Goal: Task Accomplishment & Management: Use online tool/utility

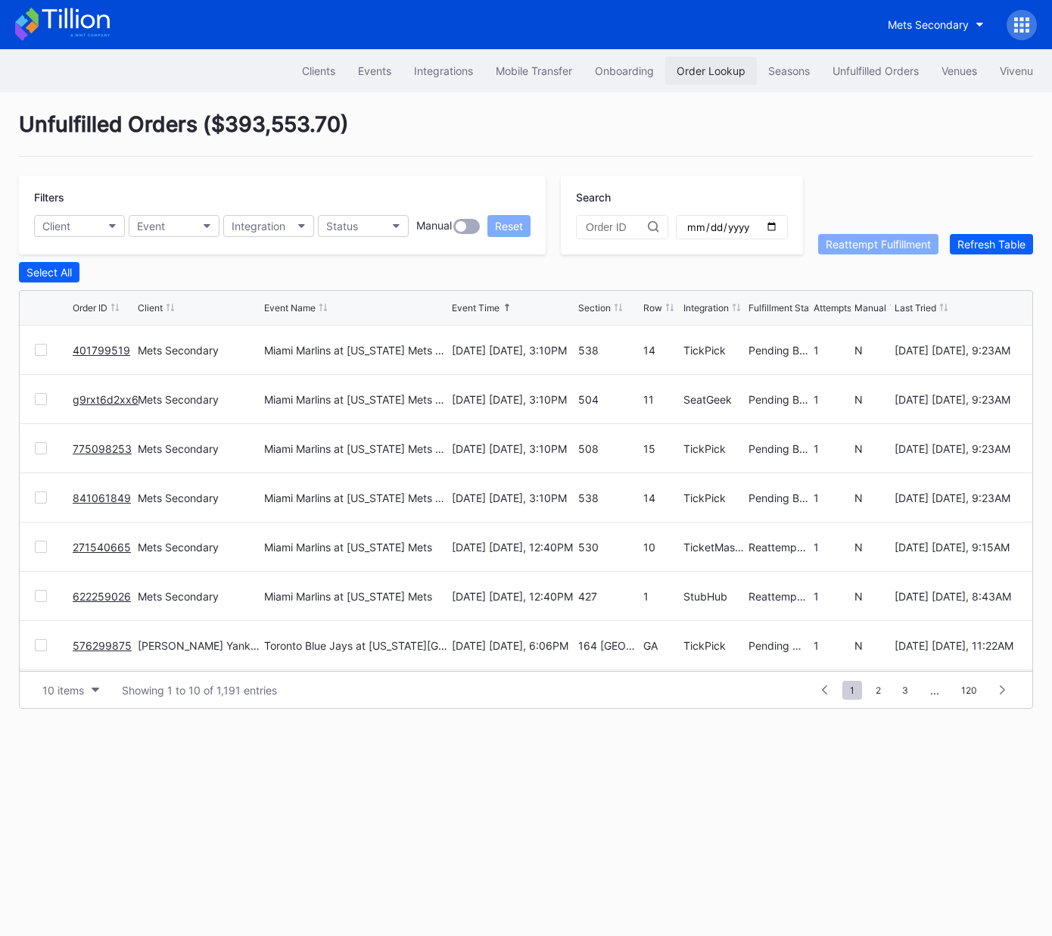
click at [711, 75] on div "Order Lookup" at bounding box center [711, 70] width 69 height 13
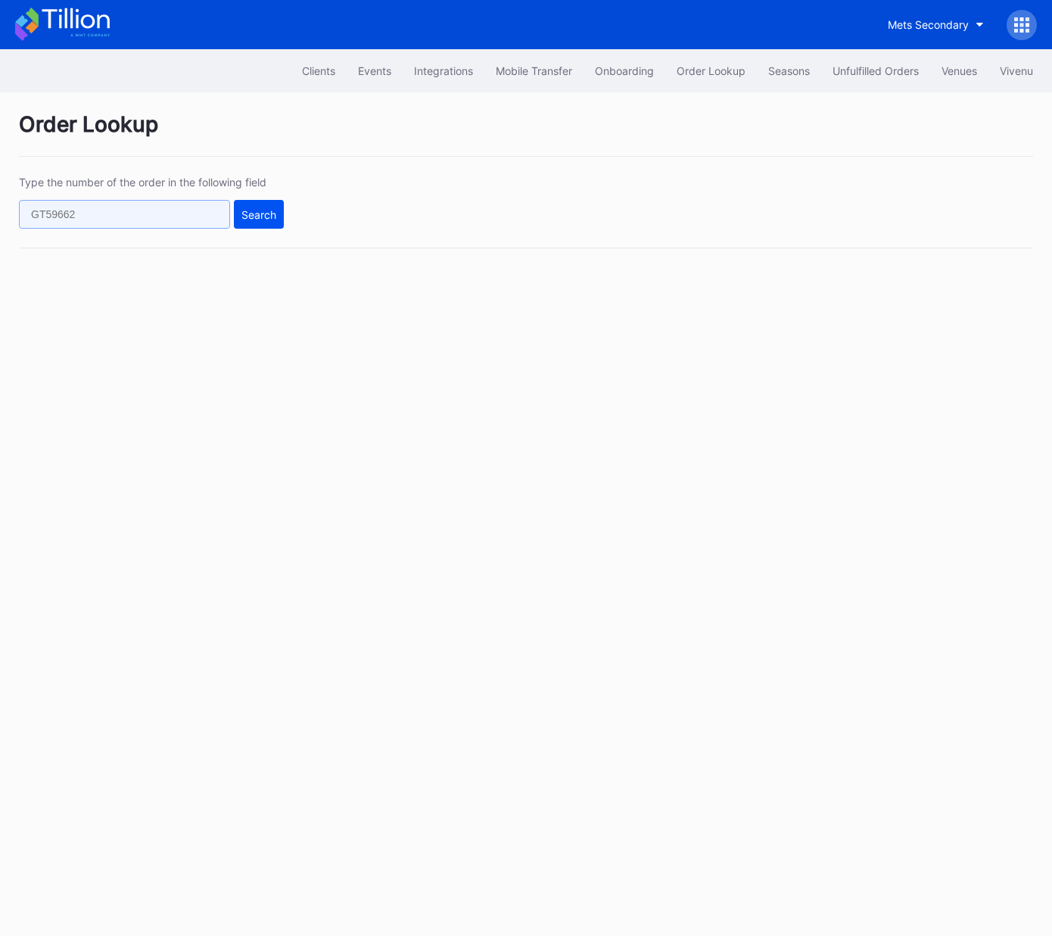
drag, startPoint x: 199, startPoint y: 208, endPoint x: 238, endPoint y: 210, distance: 39.4
click at [200, 208] on input "text" at bounding box center [124, 214] width 211 height 29
paste input "75285586"
type input "75285586"
click at [251, 210] on div "Search" at bounding box center [258, 214] width 35 height 13
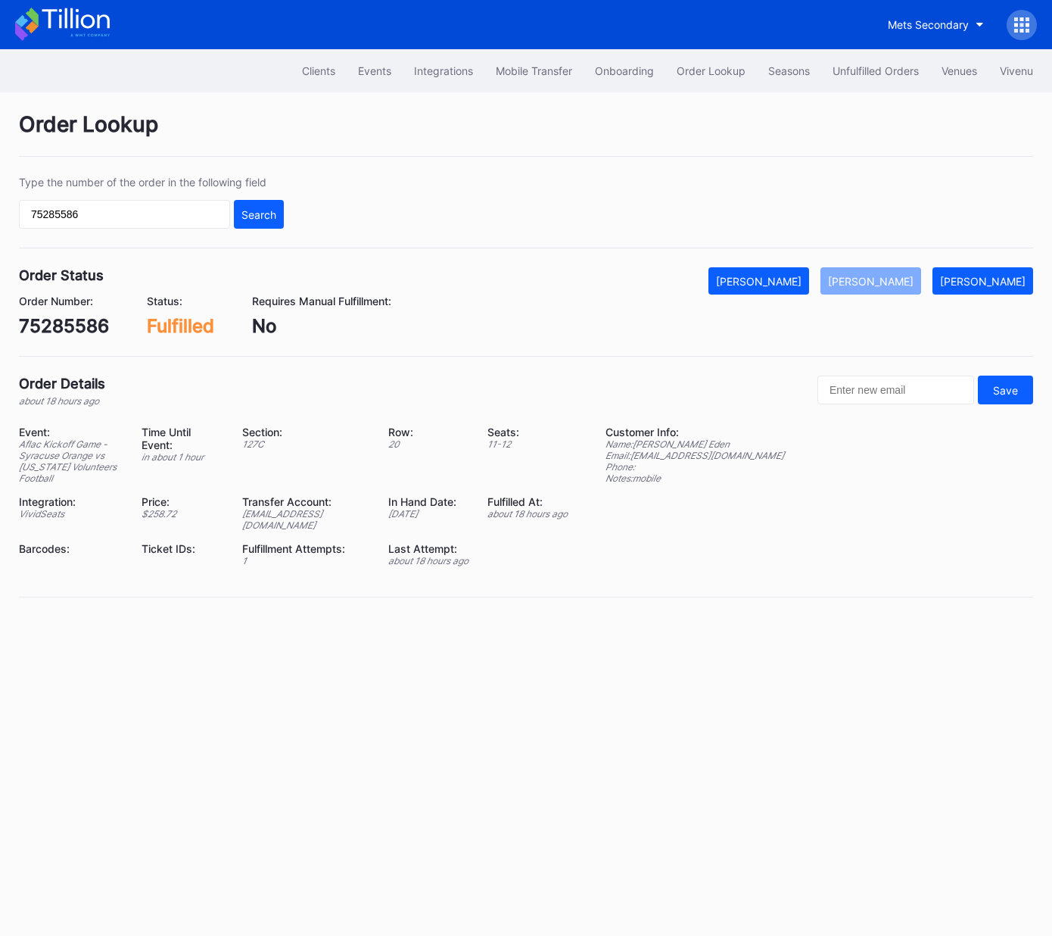
click at [88, 329] on div "75285586" at bounding box center [64, 326] width 90 height 22
copy div "75285586"
click at [201, 217] on input "75285586" at bounding box center [124, 214] width 211 height 29
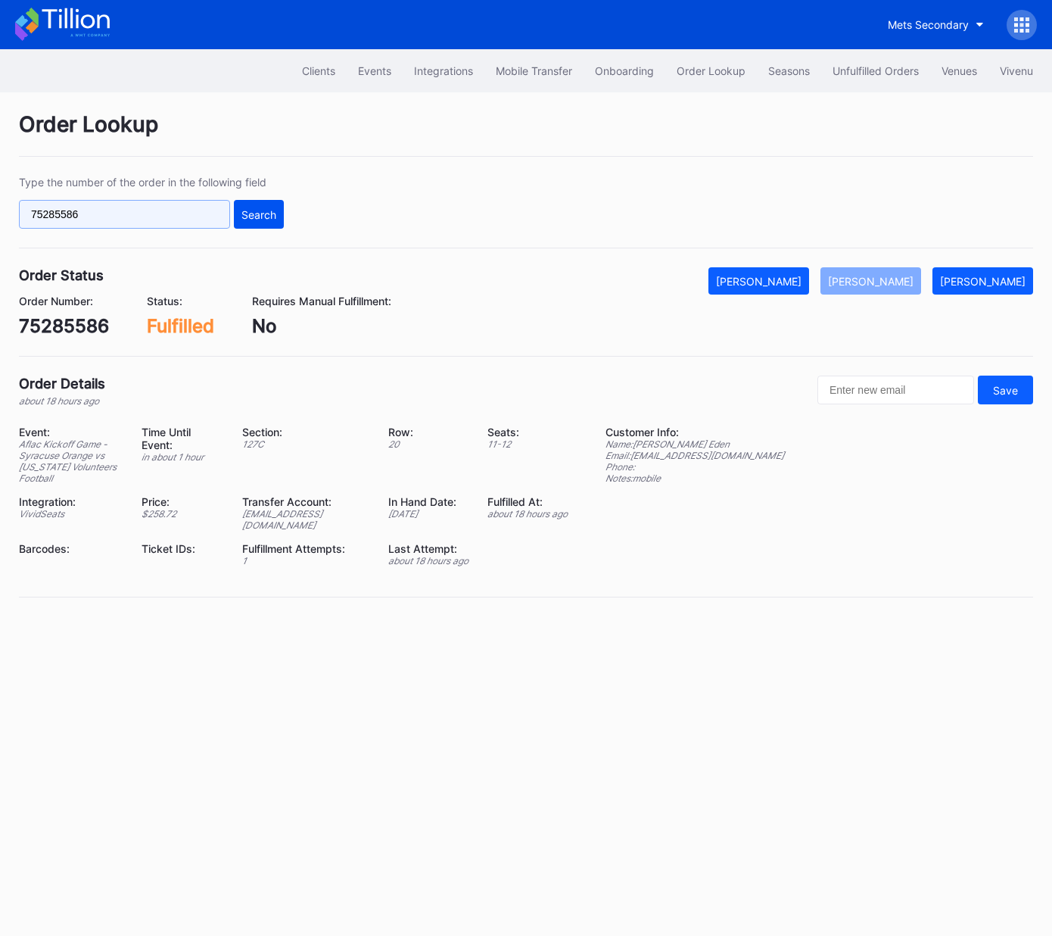
paste input "937156675"
type input "937156675"
click at [267, 209] on div "Search" at bounding box center [258, 214] width 35 height 13
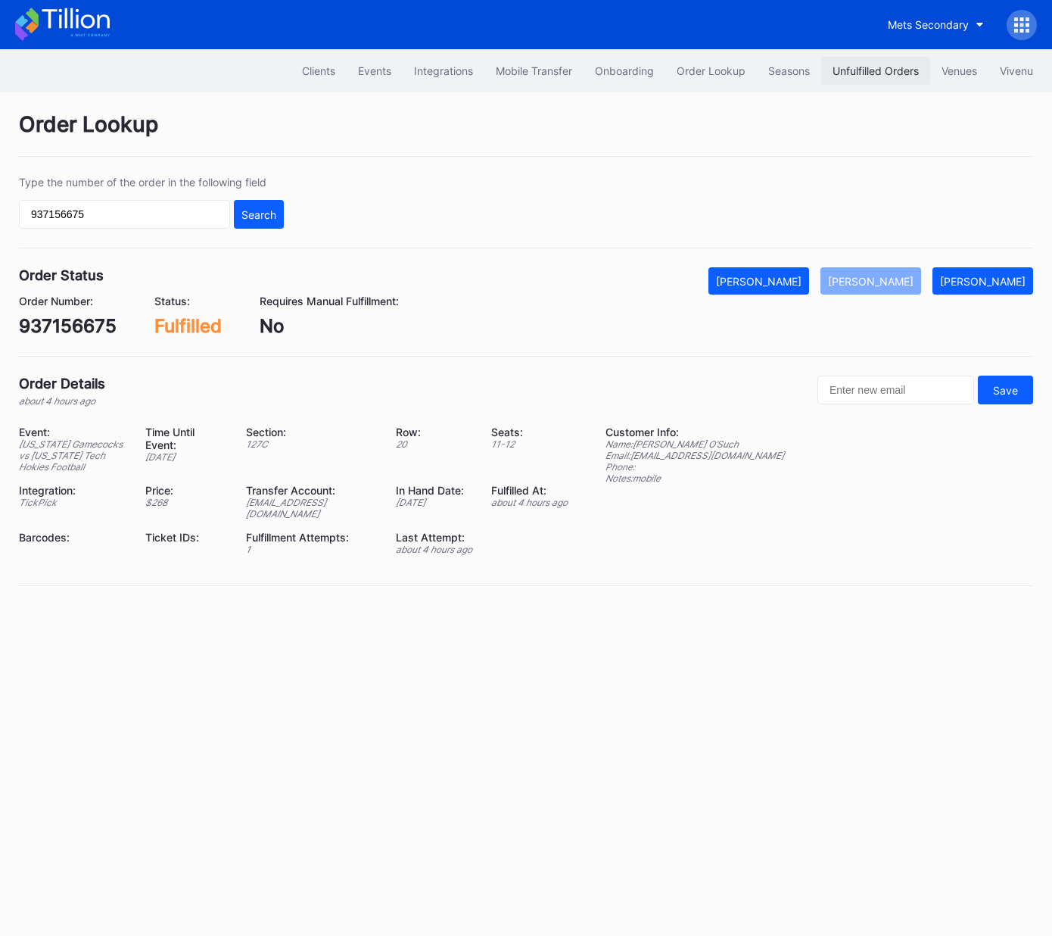
click at [846, 60] on button "Unfulfilled Orders" at bounding box center [875, 71] width 109 height 28
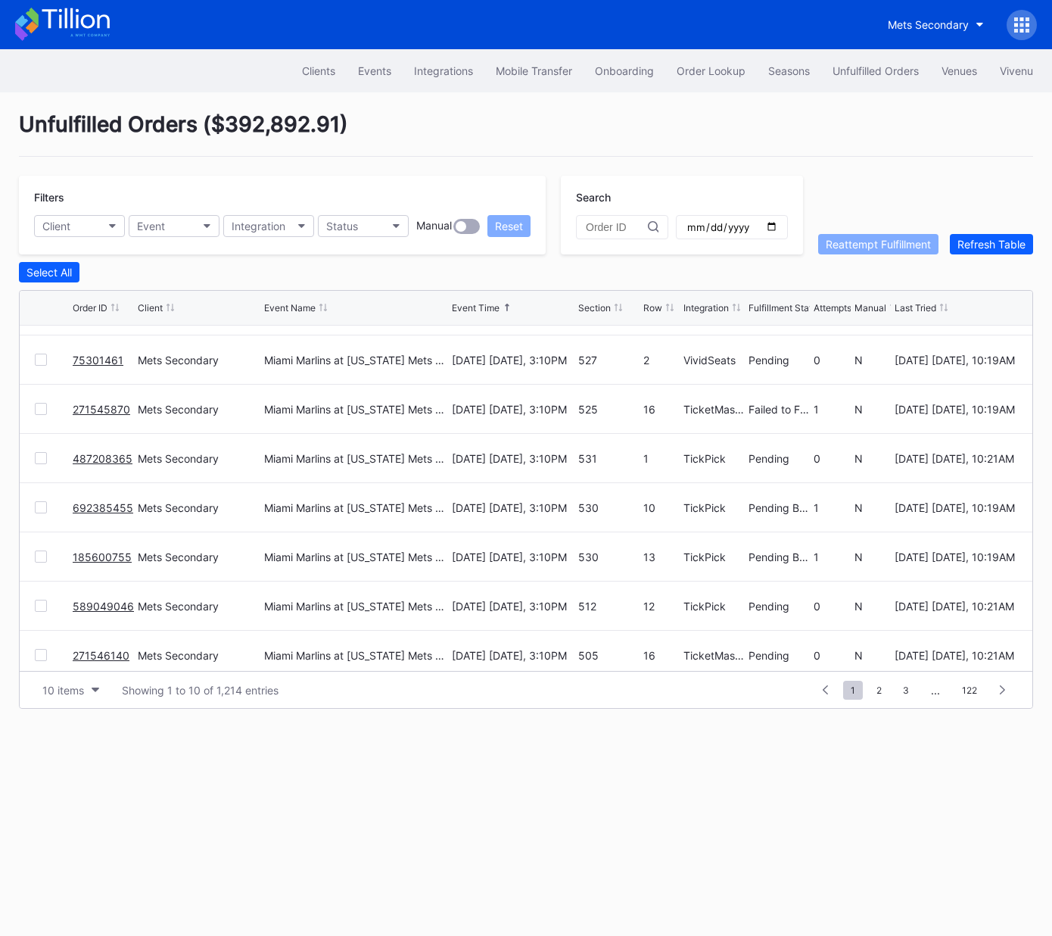
scroll to position [147, 0]
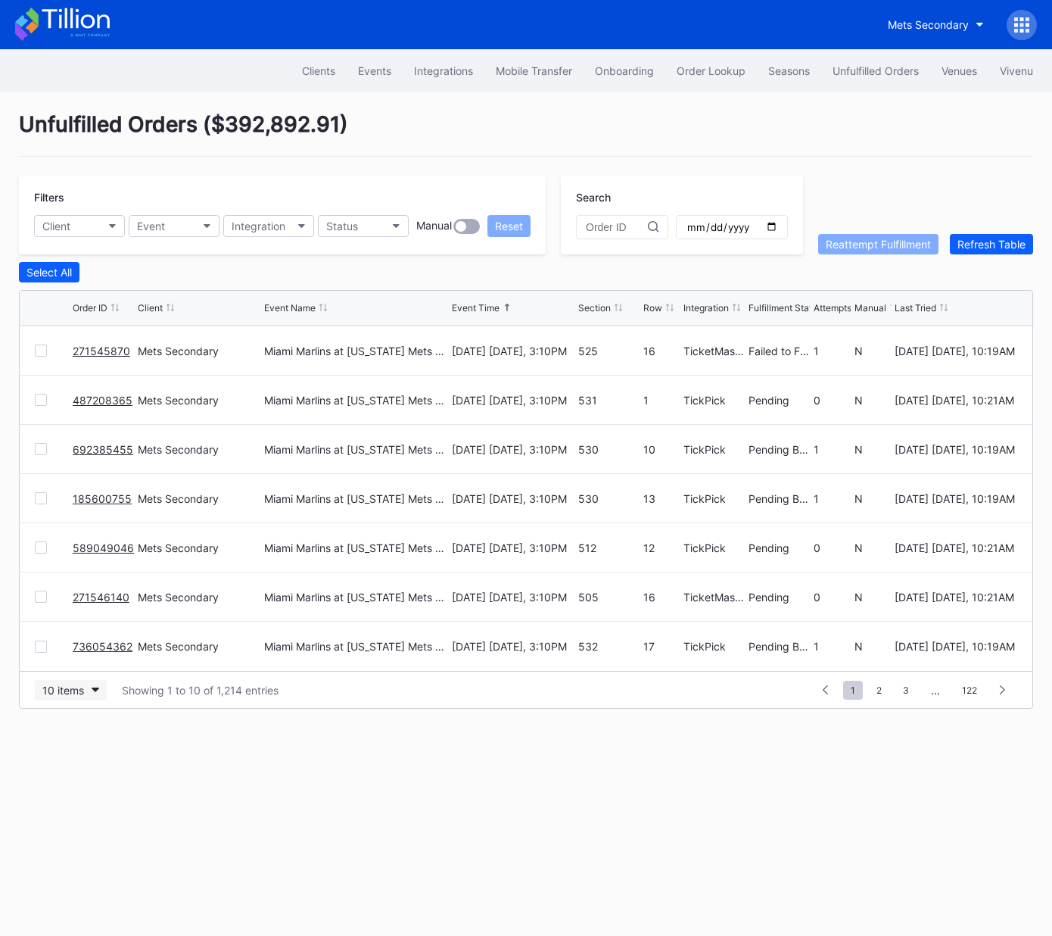
click at [94, 691] on button "10 items" at bounding box center [71, 690] width 72 height 20
click at [74, 751] on div "50 items" at bounding box center [67, 754] width 43 height 13
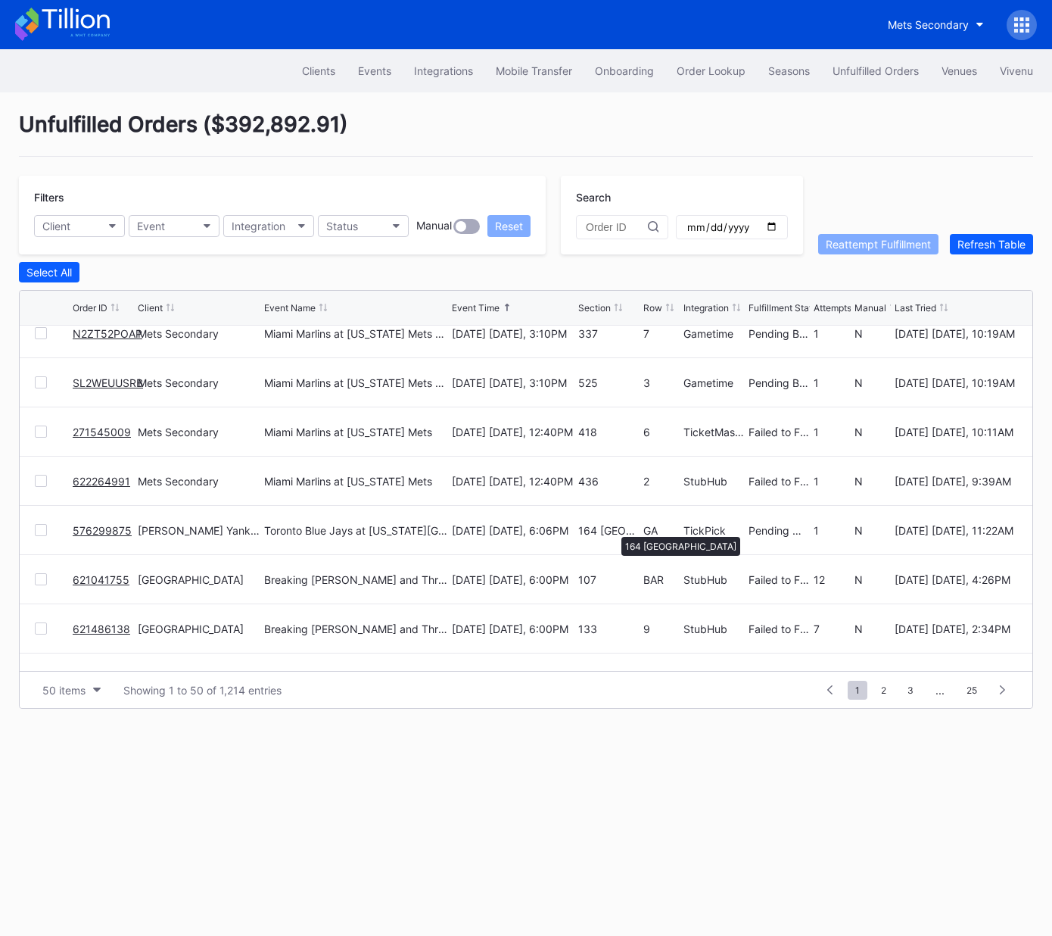
scroll to position [0, 0]
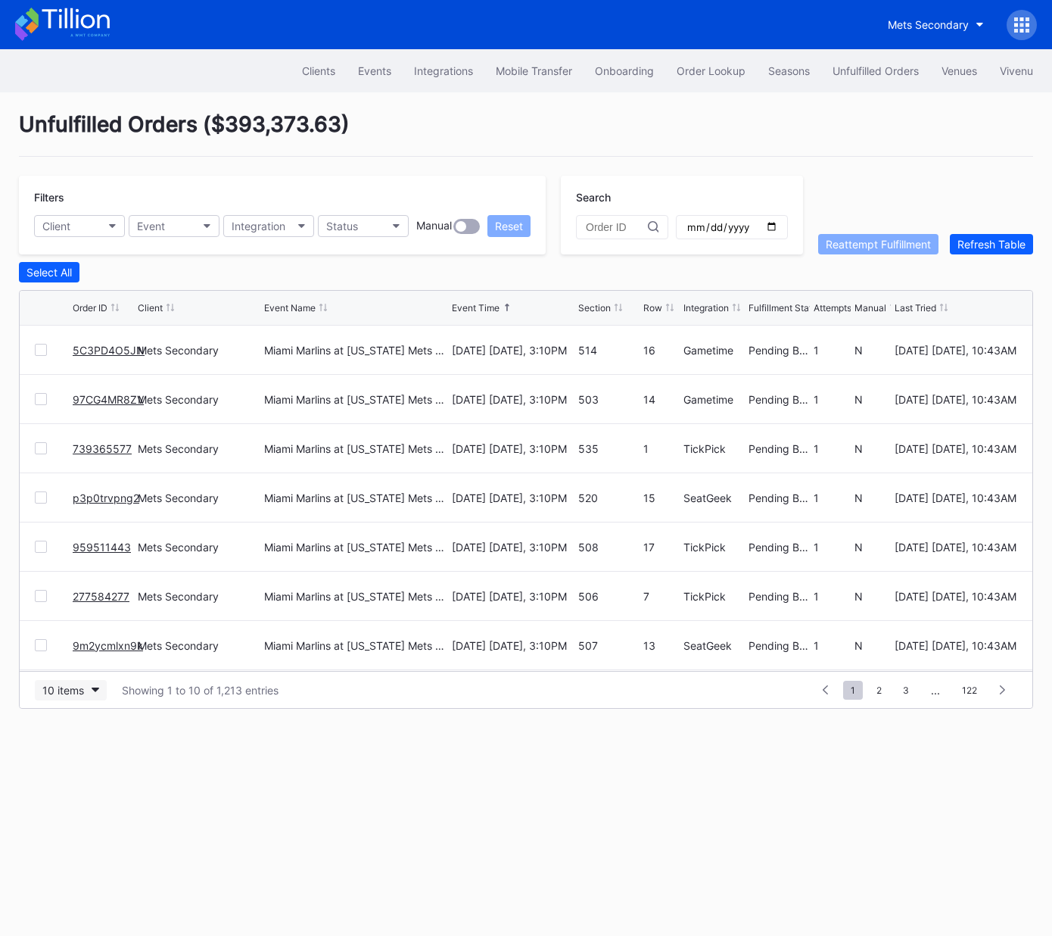
click at [85, 690] on button "10 items" at bounding box center [71, 690] width 72 height 20
drag, startPoint x: 83, startPoint y: 751, endPoint x: 98, endPoint y: 741, distance: 17.4
click at [83, 751] on div "50 items" at bounding box center [67, 754] width 43 height 13
click at [164, 222] on div "Event" at bounding box center [151, 226] width 28 height 13
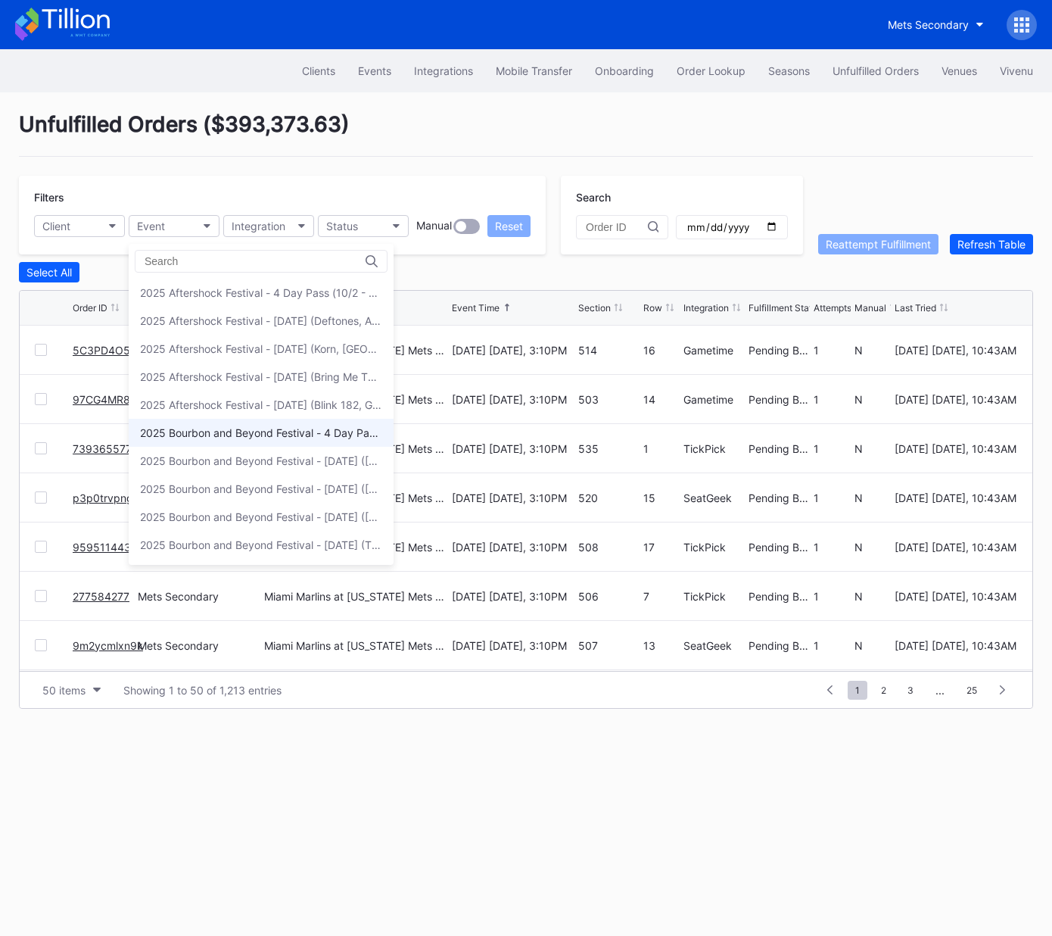
click at [250, 426] on div "2025 Bourbon and Beyond Festival - 4 Day Pass (9/11 - 9/14) ([PERSON_NAME], [PE…" at bounding box center [261, 432] width 242 height 13
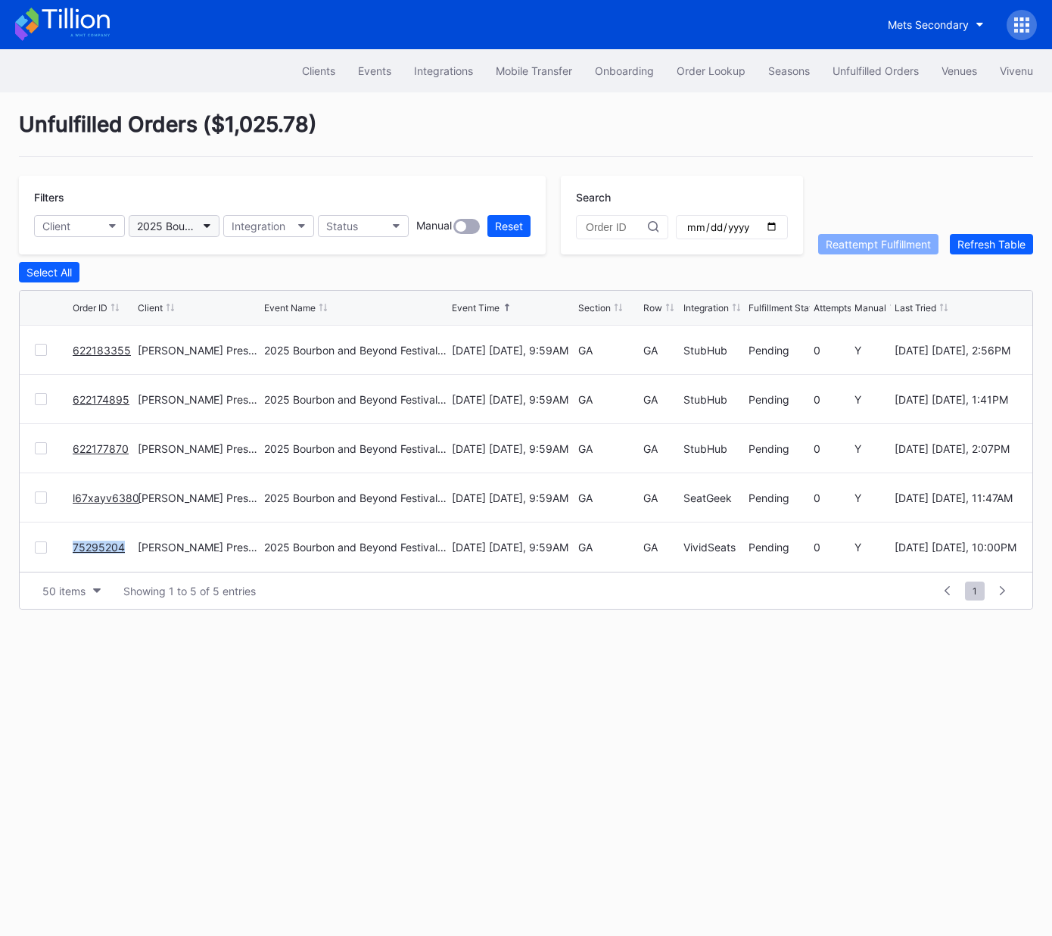
click at [175, 224] on div "2025 Bourbon and Beyond Festival - 4 Day Pass (9/11 - 9/14) (Phish, Noah Kahan,…" at bounding box center [166, 226] width 59 height 13
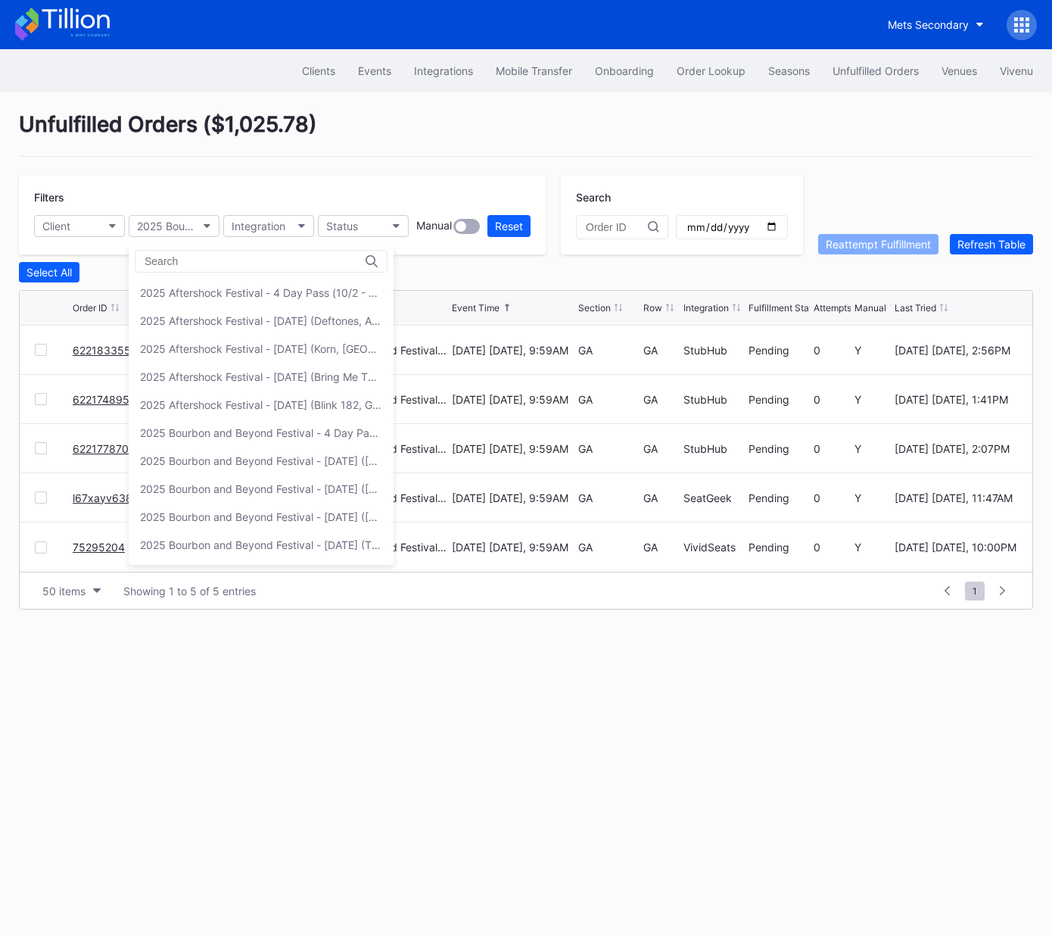
click at [248, 544] on div "2025 Bourbon and Beyond Festival - [DATE] (The Lumineers, [PERSON_NAME], [US_ST…" at bounding box center [261, 544] width 242 height 13
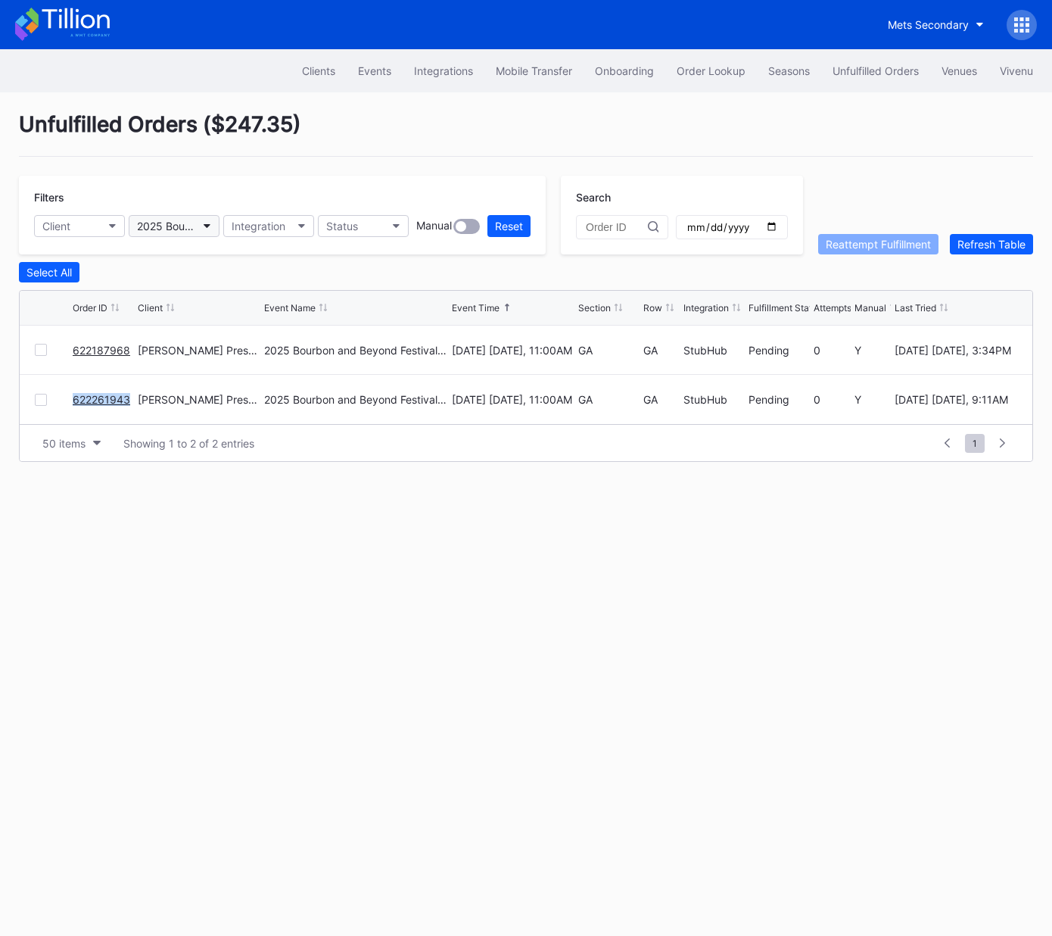
click at [166, 217] on button "2025 Bourbon and Beyond Festival - Thursday (The Lumineers, Benson Boone, Alaba…" at bounding box center [174, 226] width 91 height 22
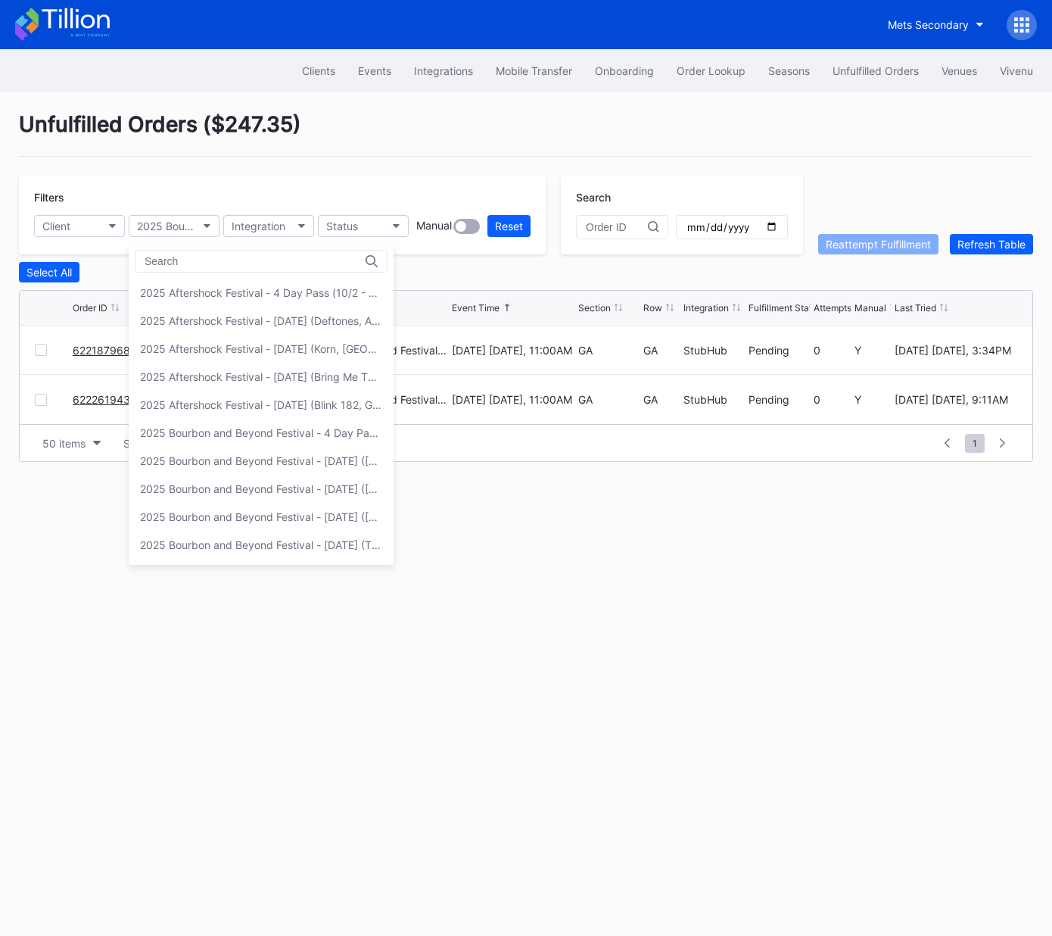
click at [260, 468] on div "2025 Bourbon and Beyond Festival - [DATE] ([GEOGRAPHIC_DATA], Khruangbin, [PERS…" at bounding box center [261, 461] width 265 height 28
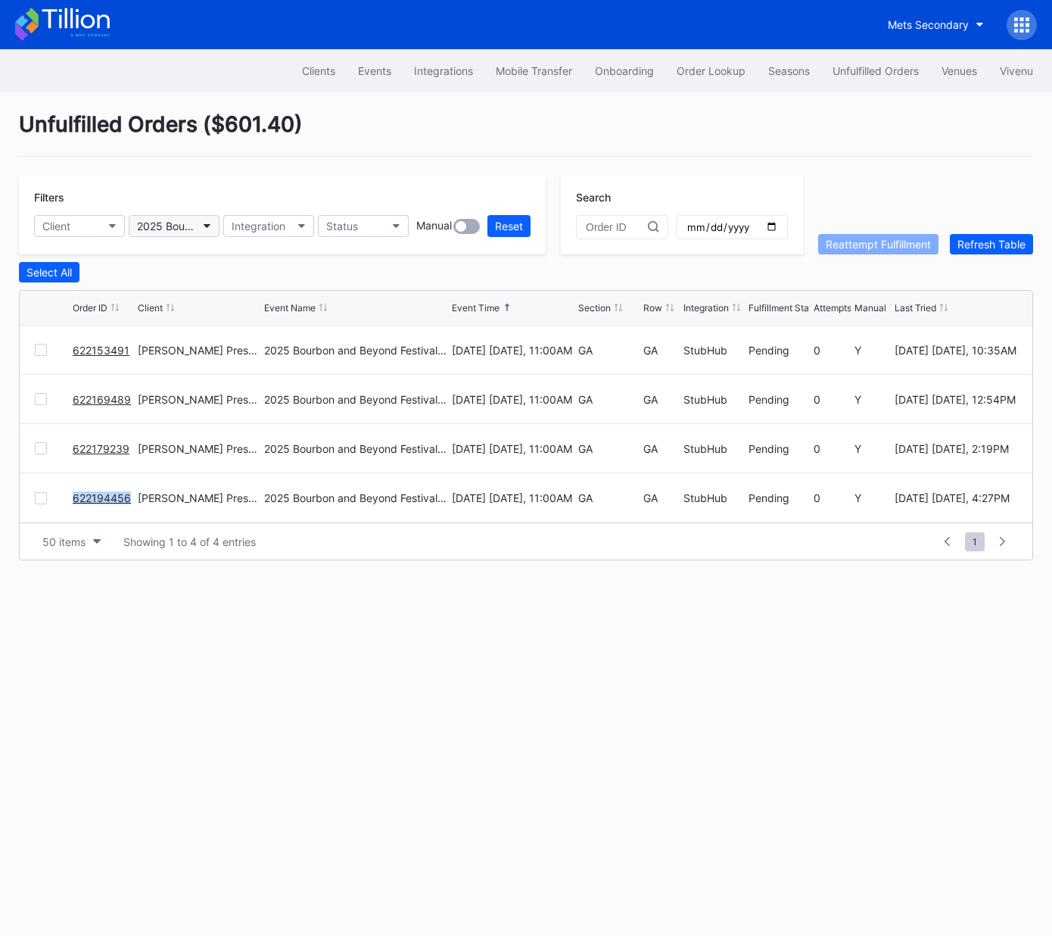
click at [160, 223] on div "2025 Bourbon and Beyond Festival - [DATE] ([GEOGRAPHIC_DATA], Khruangbin, [PERS…" at bounding box center [166, 226] width 59 height 13
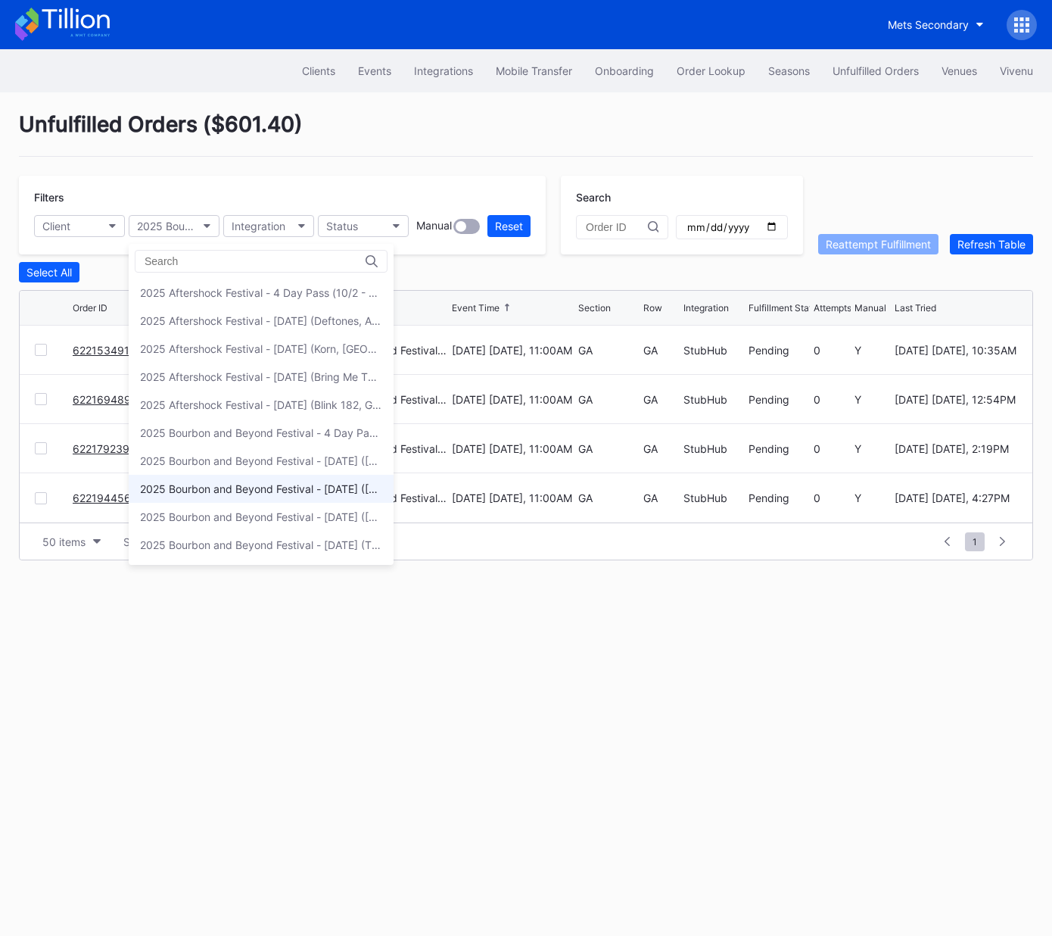
click at [235, 486] on div "2025 Bourbon and Beyond Festival - Saturday (Sturgill Simpson, Jack White, Vanc…" at bounding box center [261, 488] width 242 height 13
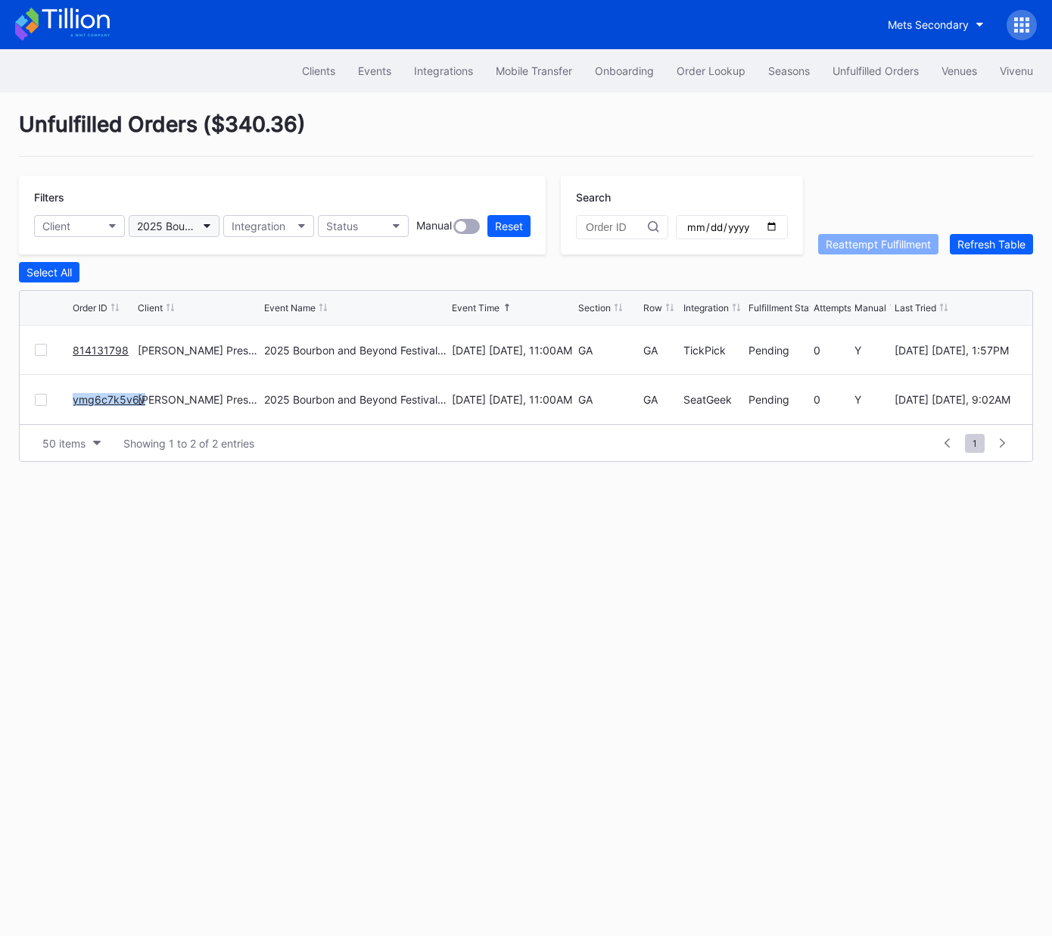
click at [182, 226] on div "2025 Bourbon and Beyond Festival - [DATE] ([PERSON_NAME], [PERSON_NAME], [PERSO…" at bounding box center [166, 226] width 59 height 13
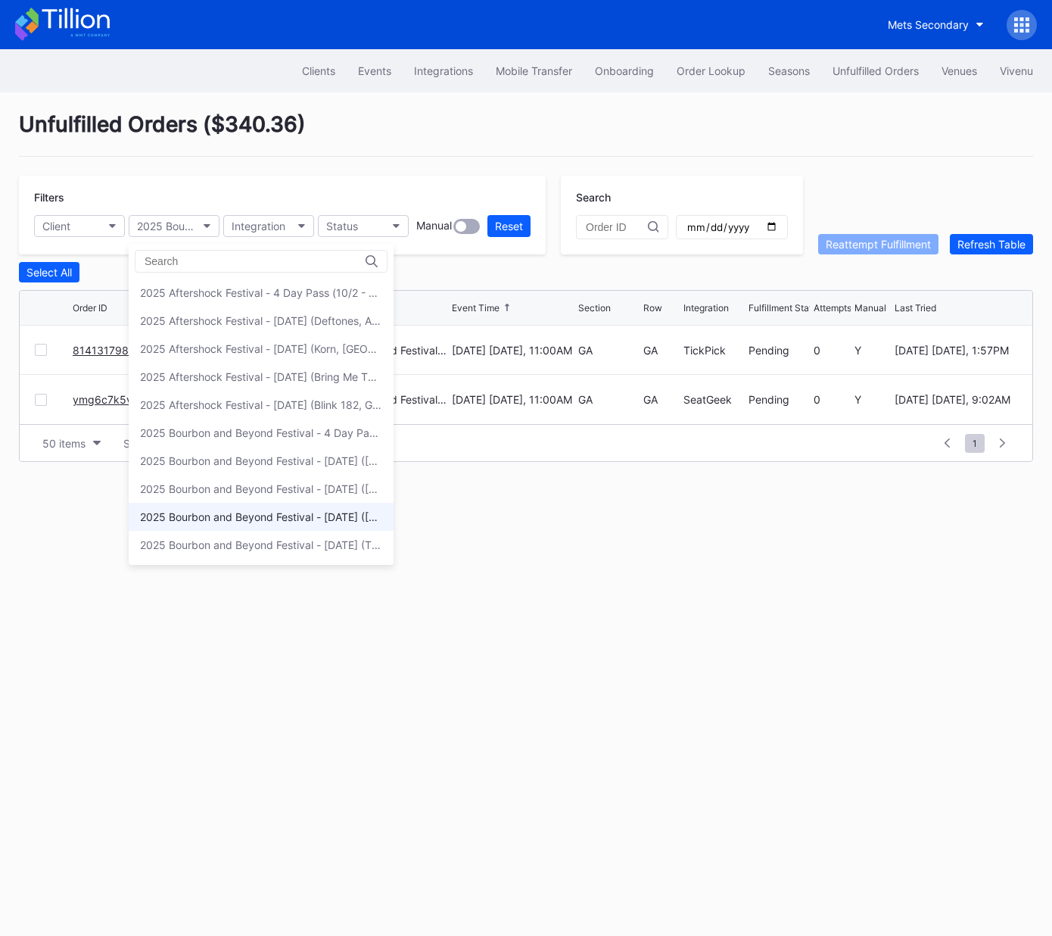
click at [235, 510] on div "2025 Bourbon and Beyond Festival - Sunday (Noah Kahan, Goo Goo Dolls, Megan Mor…" at bounding box center [261, 516] width 242 height 13
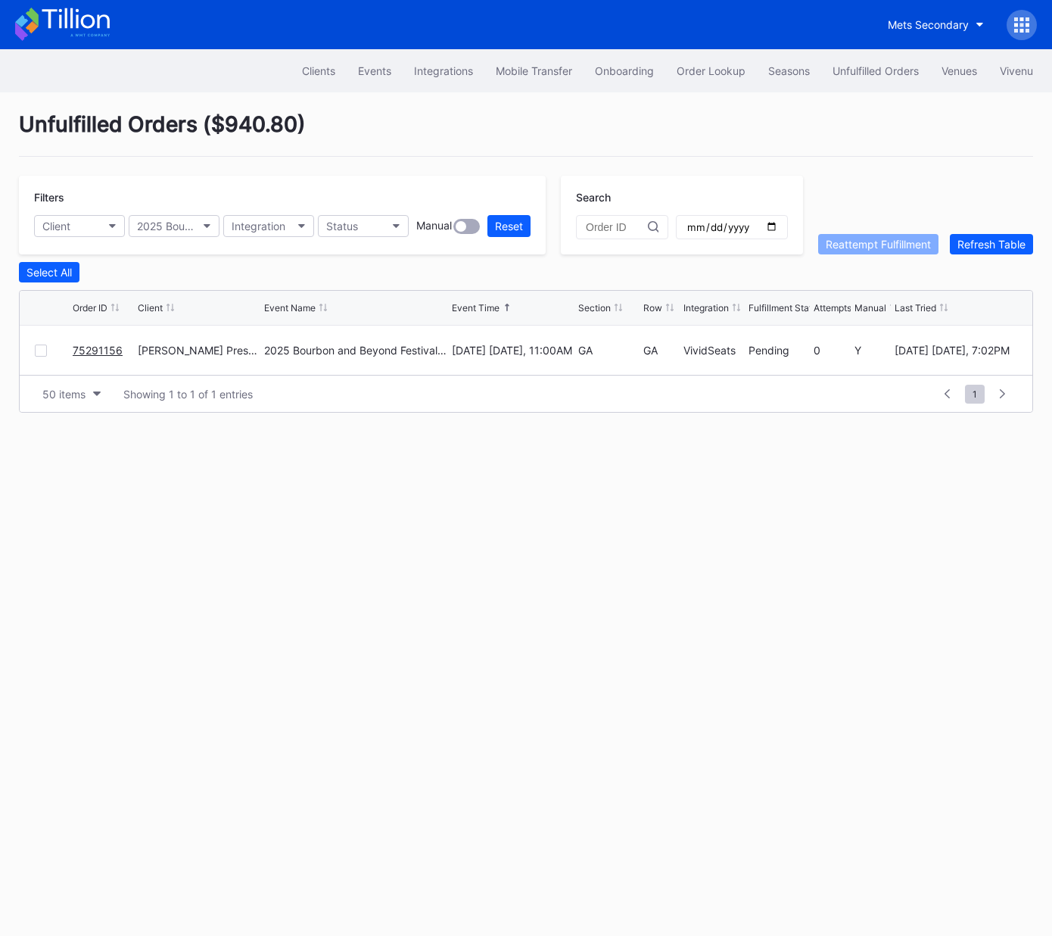
click at [97, 350] on link "75291156" at bounding box center [98, 350] width 50 height 13
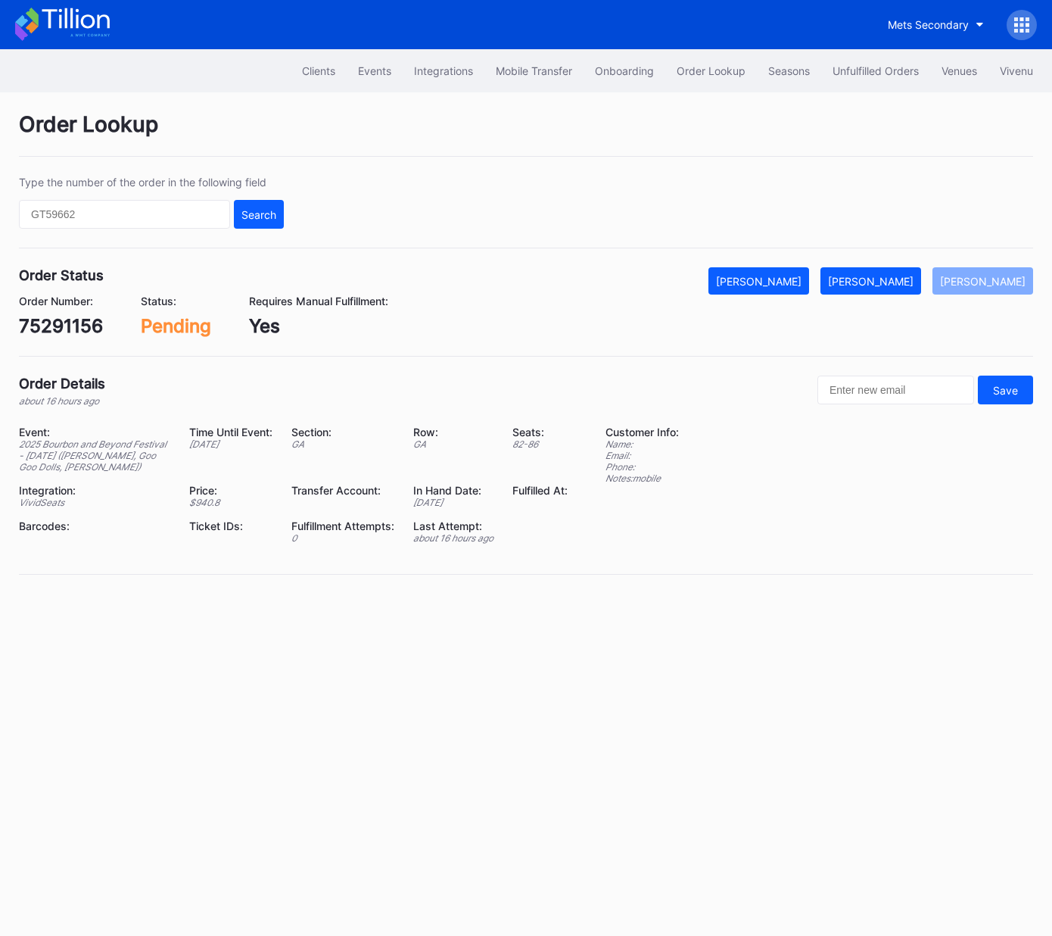
click at [64, 327] on div "75291156" at bounding box center [61, 326] width 84 height 22
copy div "75291156"
click at [889, 282] on div "Mark Fulfilled" at bounding box center [871, 281] width 86 height 13
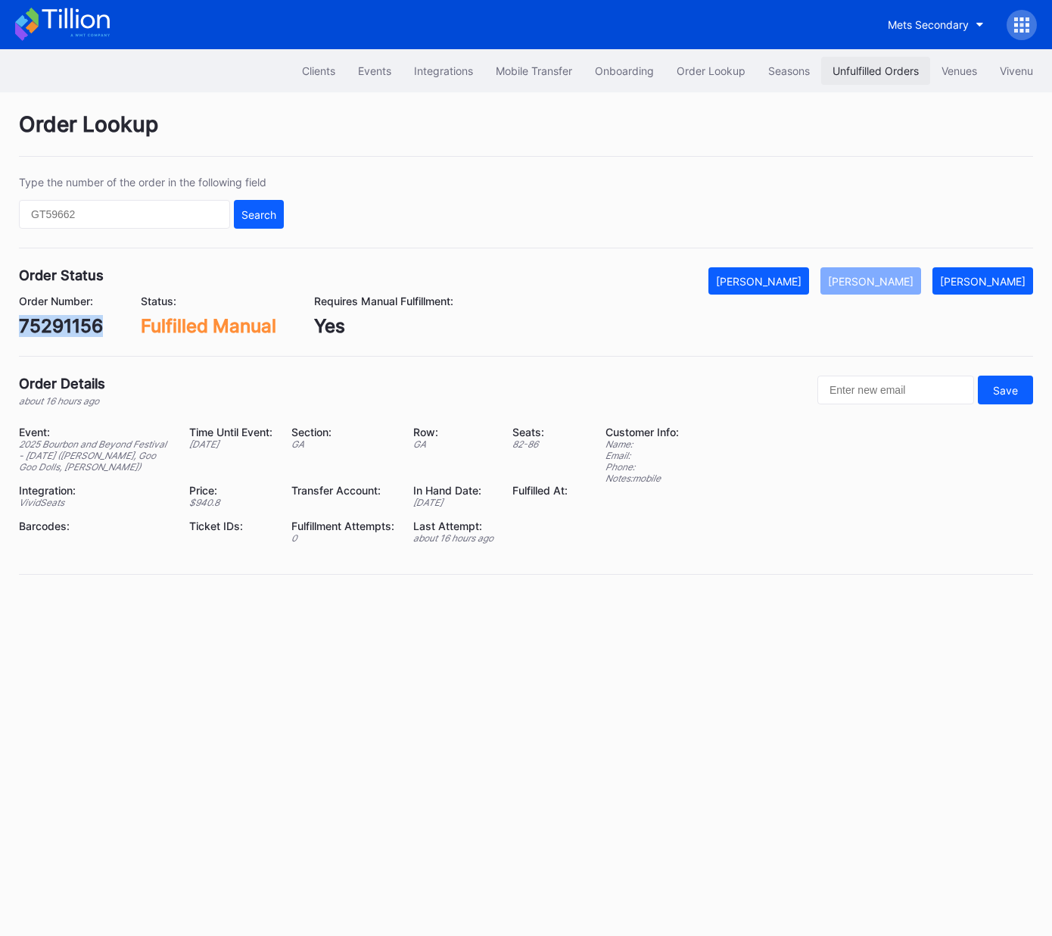
click at [888, 67] on div "Unfulfilled Orders" at bounding box center [876, 70] width 86 height 13
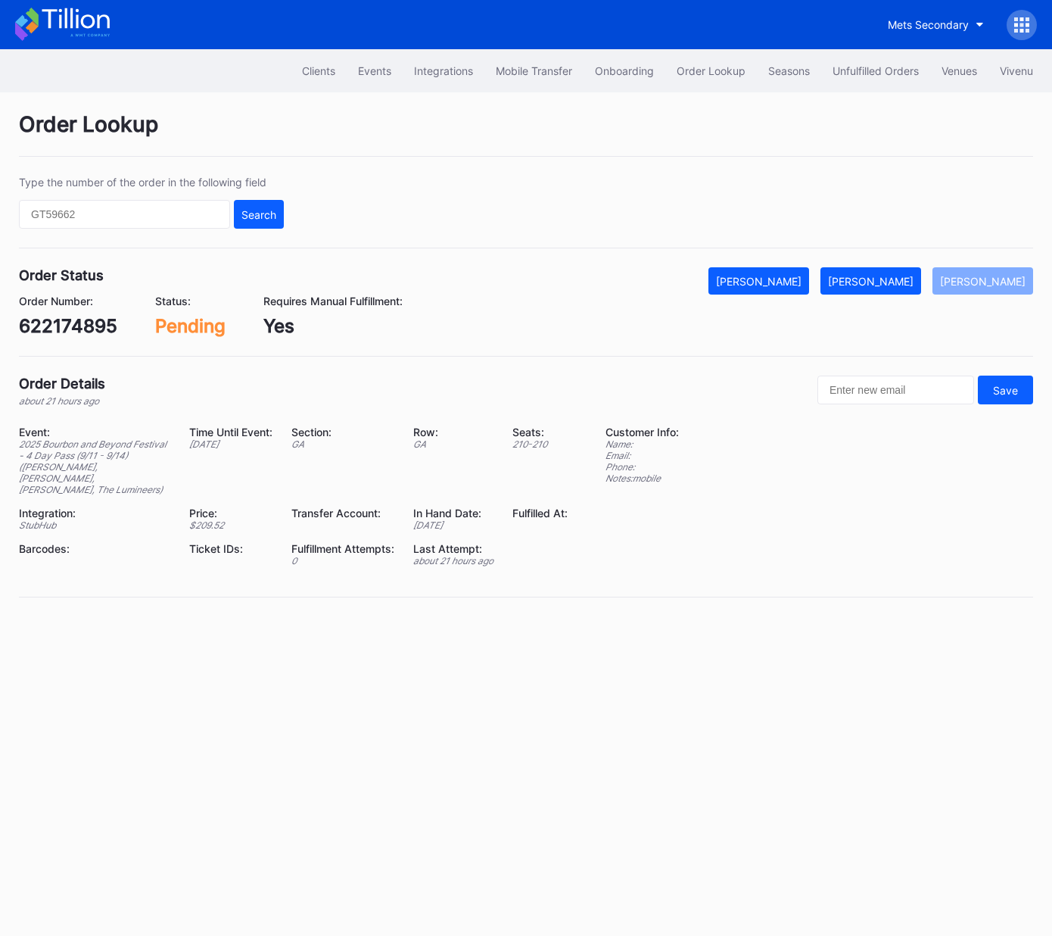
click at [76, 323] on div "622174895" at bounding box center [68, 326] width 98 height 22
drag, startPoint x: 76, startPoint y: 323, endPoint x: 89, endPoint y: 323, distance: 12.1
click at [76, 323] on div "622174895" at bounding box center [68, 326] width 98 height 22
copy div "622174895"
click at [899, 280] on div "Mark Fulfilled" at bounding box center [871, 281] width 86 height 13
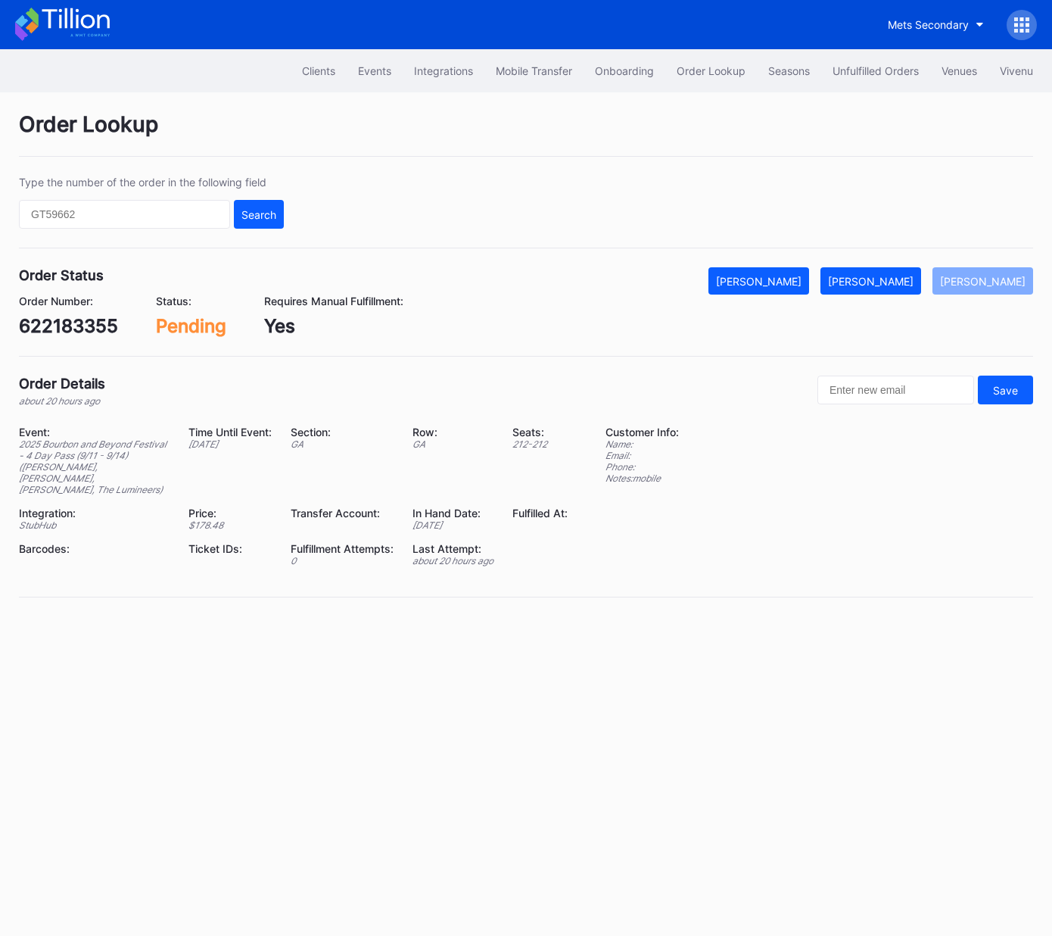
click at [84, 323] on div "622183355" at bounding box center [68, 326] width 99 height 22
drag, startPoint x: 84, startPoint y: 323, endPoint x: 188, endPoint y: 312, distance: 104.3
click at [83, 323] on div "622183355" at bounding box center [68, 326] width 99 height 22
copy div "622183355"
drag, startPoint x: 899, startPoint y: 281, endPoint x: 1043, endPoint y: 205, distance: 163.2
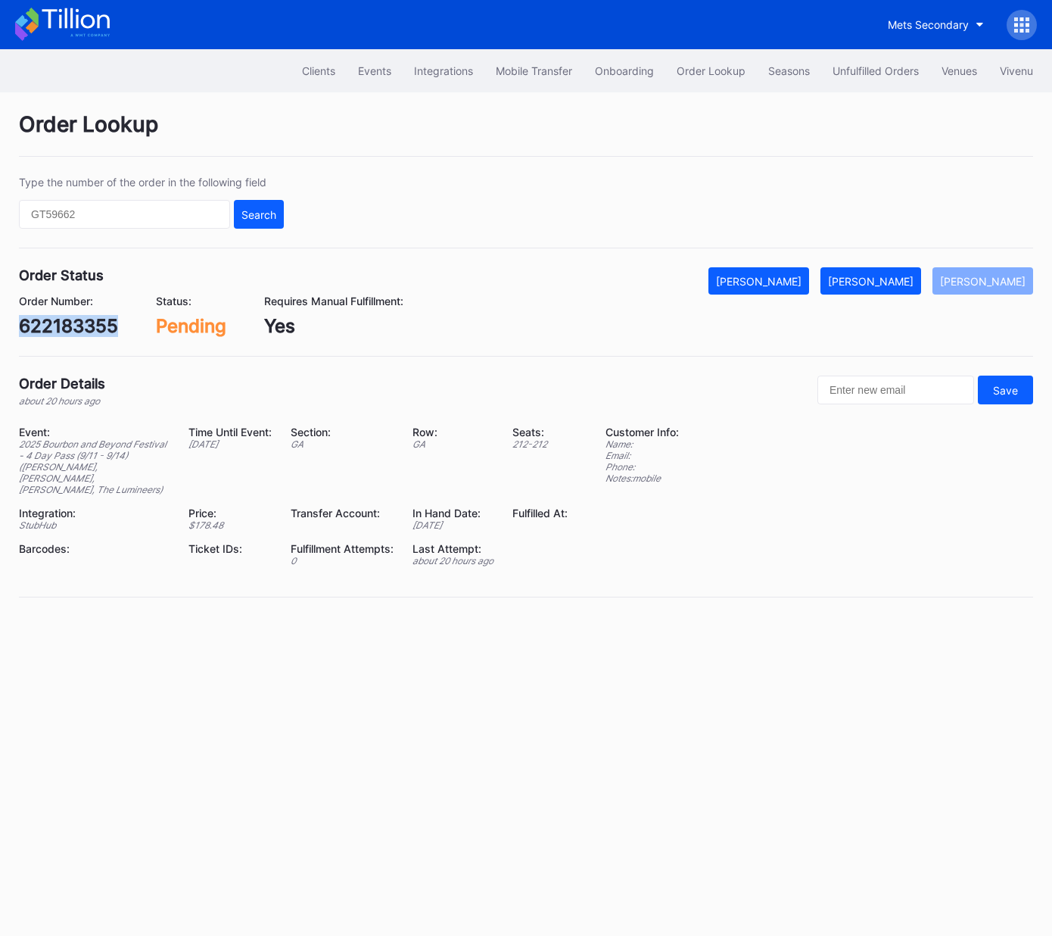
click at [900, 280] on div "[PERSON_NAME]" at bounding box center [871, 281] width 86 height 13
click at [95, 320] on div "622177870" at bounding box center [68, 326] width 98 height 22
copy div "622177870"
click at [896, 281] on div "[PERSON_NAME]" at bounding box center [871, 281] width 86 height 13
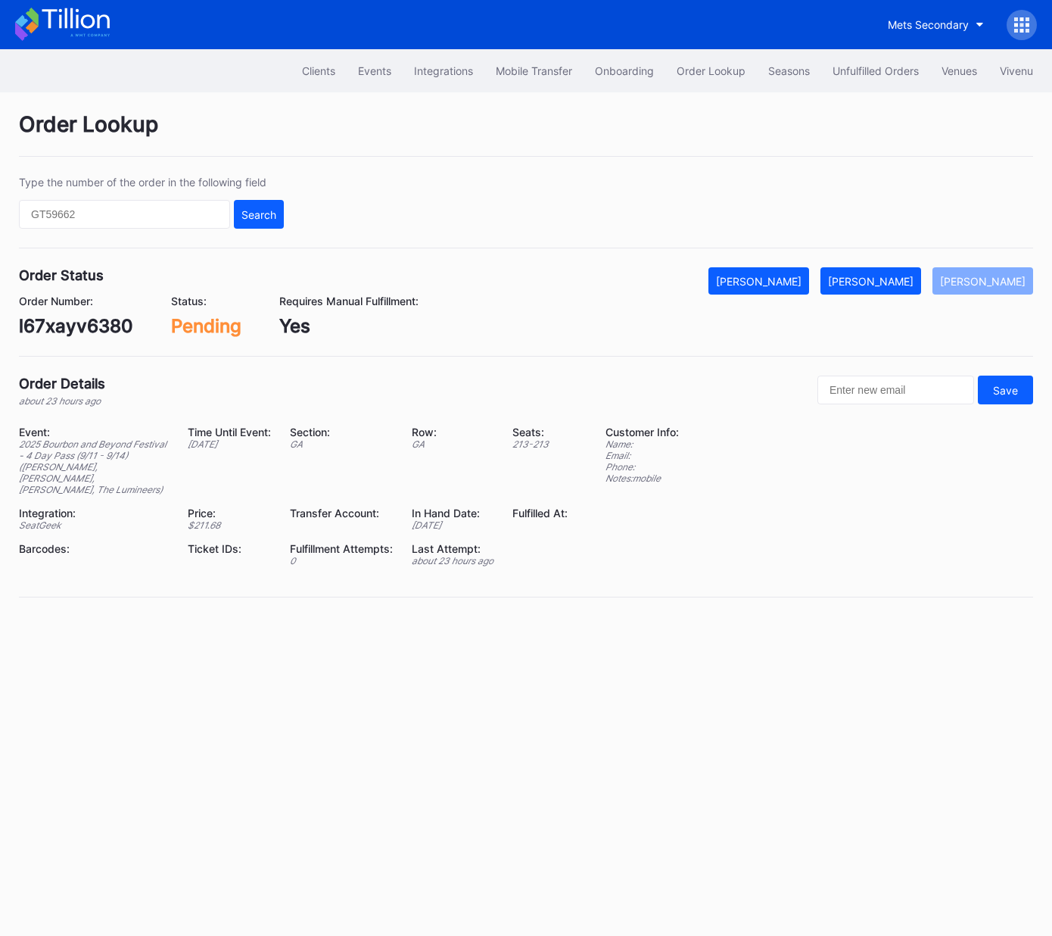
click at [74, 326] on div "l67xayv6380" at bounding box center [76, 326] width 114 height 22
copy div "l67xayv6380"
click at [911, 287] on button "[PERSON_NAME]" at bounding box center [871, 280] width 101 height 27
click at [87, 319] on div "75295204" at bounding box center [65, 326] width 92 height 22
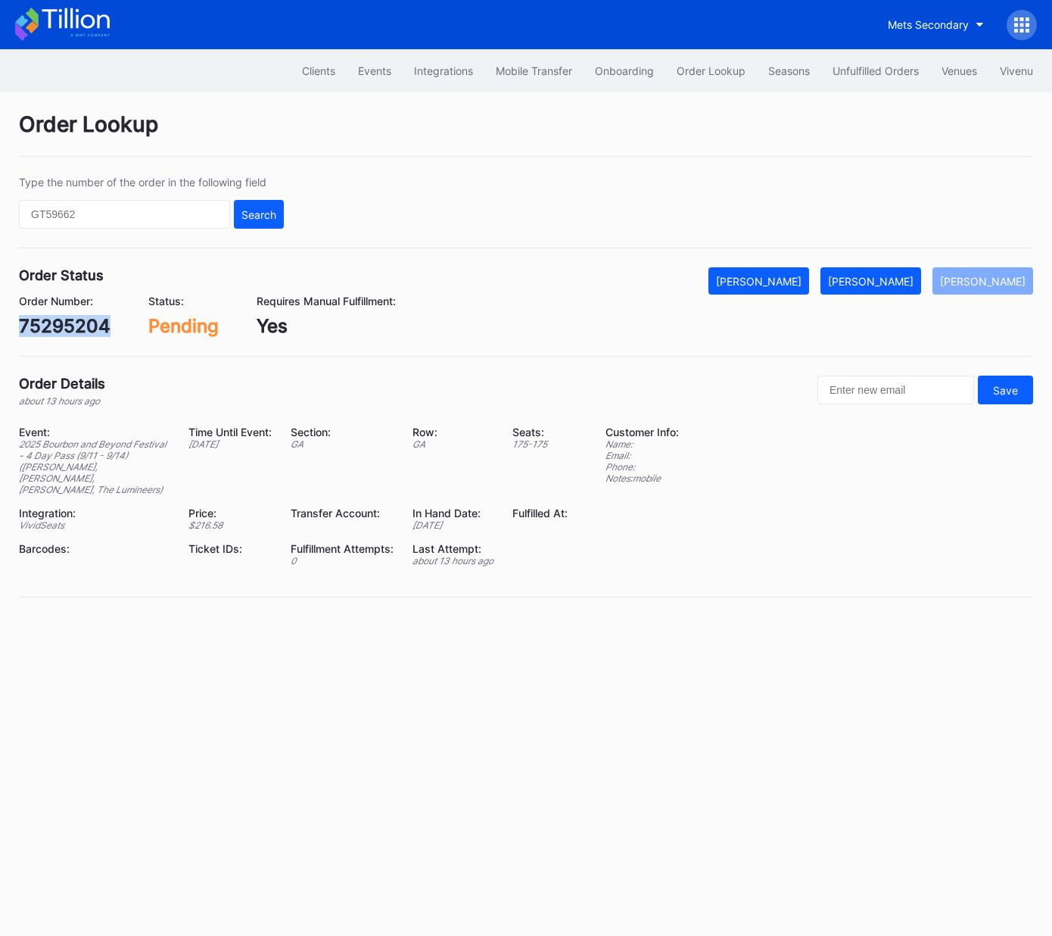
click at [87, 319] on div "75295204" at bounding box center [65, 326] width 92 height 22
copy div "75295204"
drag, startPoint x: 906, startPoint y: 282, endPoint x: 1039, endPoint y: 208, distance: 151.8
click at [906, 282] on div "[PERSON_NAME]" at bounding box center [871, 281] width 86 height 13
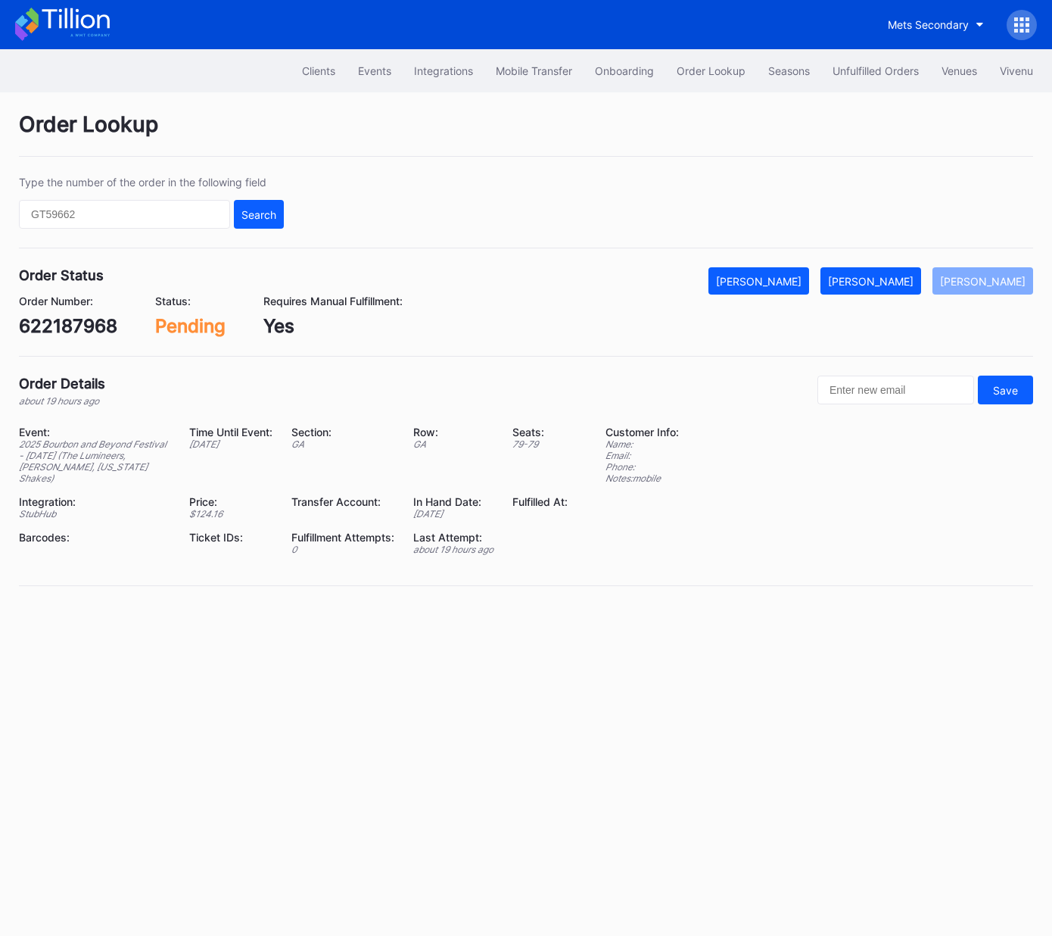
click at [67, 336] on div "Order Status Mark Cancelled [PERSON_NAME] [PERSON_NAME] Order Number: 622187968…" at bounding box center [526, 311] width 1014 height 89
click at [78, 322] on div "622187968" at bounding box center [68, 326] width 98 height 22
copy div "622187968"
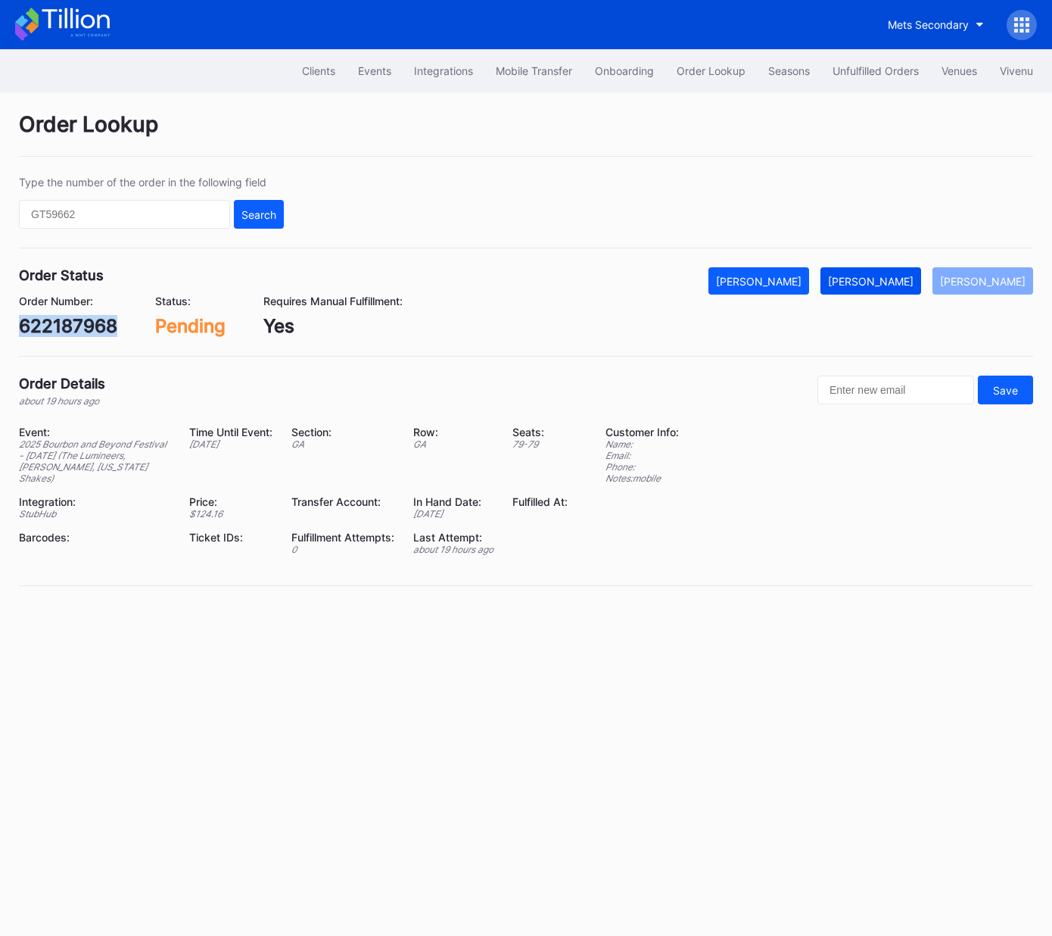
click at [893, 275] on div "[PERSON_NAME]" at bounding box center [871, 281] width 86 height 13
click at [81, 331] on div "622261943" at bounding box center [69, 326] width 100 height 22
click at [82, 331] on div "622261943" at bounding box center [69, 326] width 100 height 22
copy div "622261943"
drag, startPoint x: 904, startPoint y: 273, endPoint x: 1033, endPoint y: 243, distance: 132.9
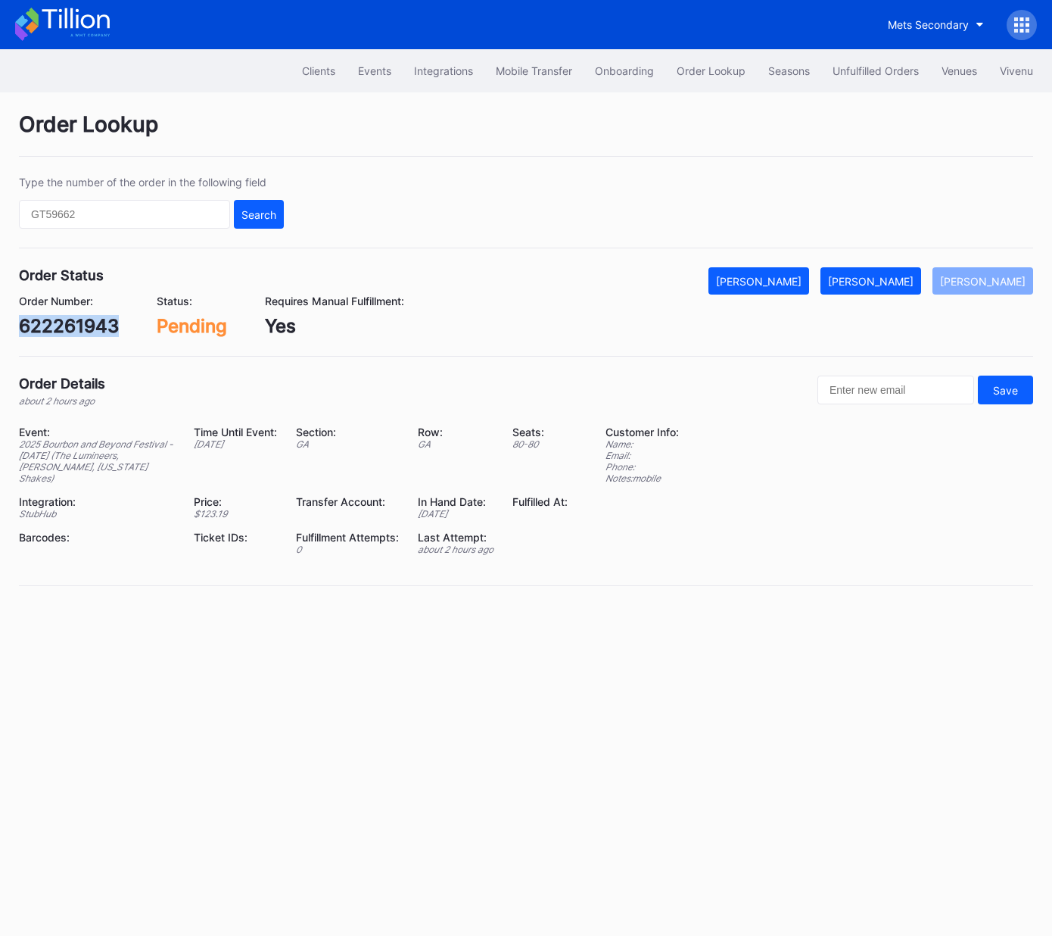
click at [905, 275] on div "[PERSON_NAME]" at bounding box center [871, 281] width 86 height 13
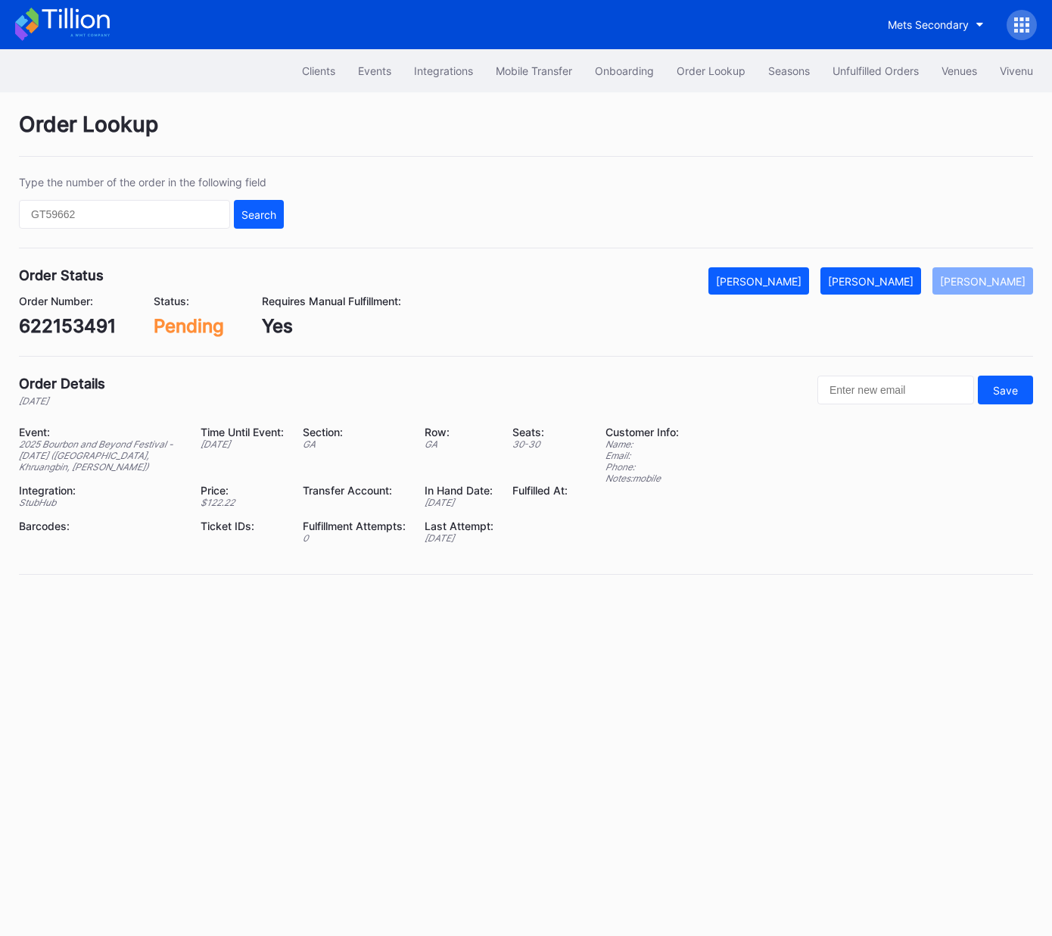
click at [89, 319] on div "622153491" at bounding box center [67, 326] width 97 height 22
drag, startPoint x: 90, startPoint y: 319, endPoint x: 177, endPoint y: 314, distance: 87.2
click at [89, 319] on div "622153491" at bounding box center [67, 326] width 97 height 22
copy div "622153491"
click at [905, 287] on button "[PERSON_NAME]" at bounding box center [871, 280] width 101 height 27
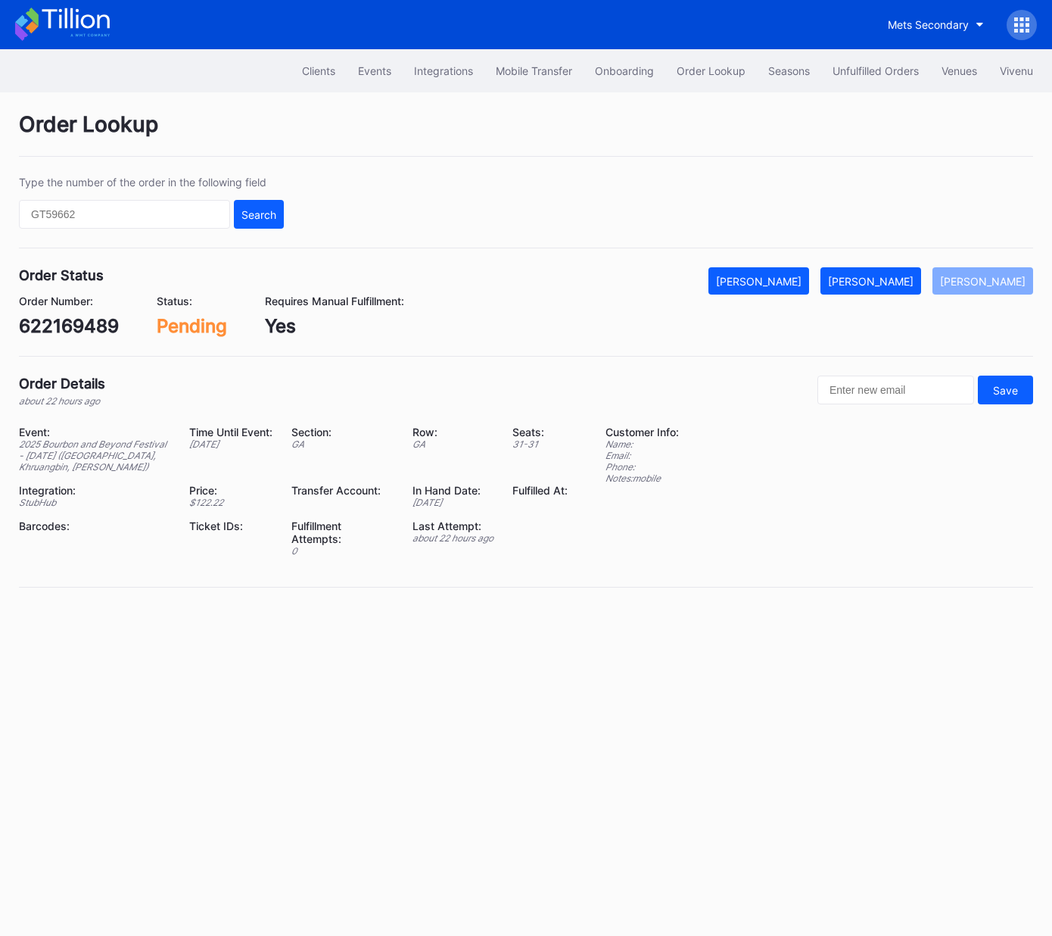
click at [91, 328] on div "622169489" at bounding box center [69, 326] width 100 height 22
copy div "622169489"
click at [920, 287] on button "[PERSON_NAME]" at bounding box center [871, 280] width 101 height 27
click at [89, 322] on div "622194456" at bounding box center [69, 326] width 101 height 22
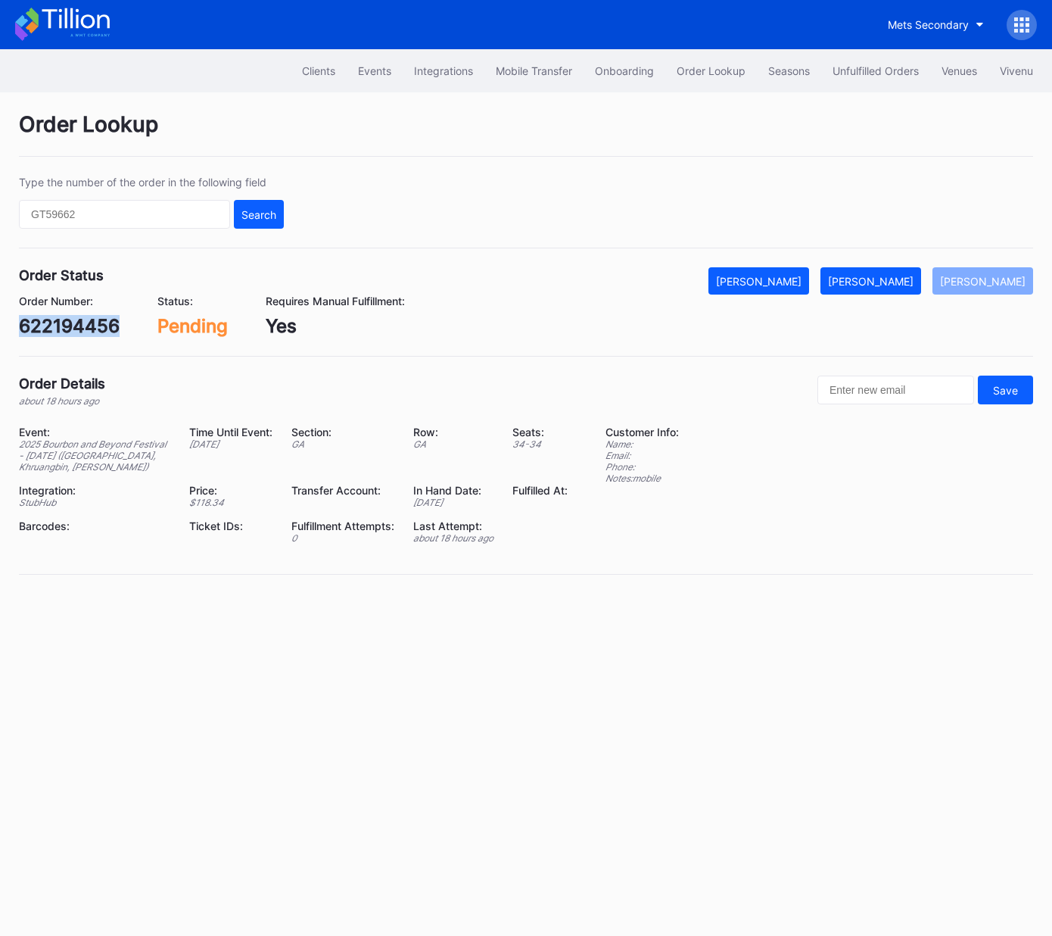
click at [89, 322] on div "622194456" at bounding box center [69, 326] width 101 height 22
copy div "622194456"
click at [914, 280] on div "[PERSON_NAME]" at bounding box center [871, 281] width 86 height 13
click at [79, 326] on div "622179239" at bounding box center [68, 326] width 98 height 22
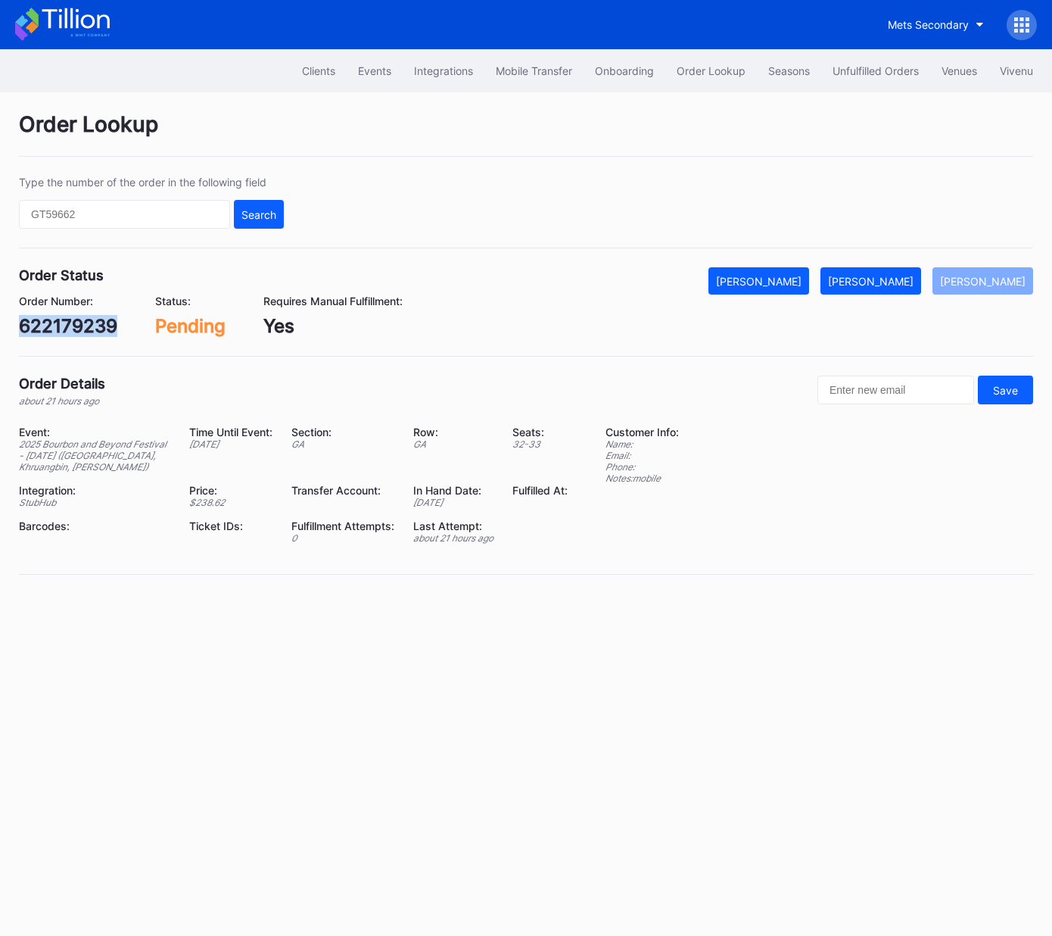
copy div "622179239"
click at [911, 280] on div "[PERSON_NAME]" at bounding box center [871, 281] width 86 height 13
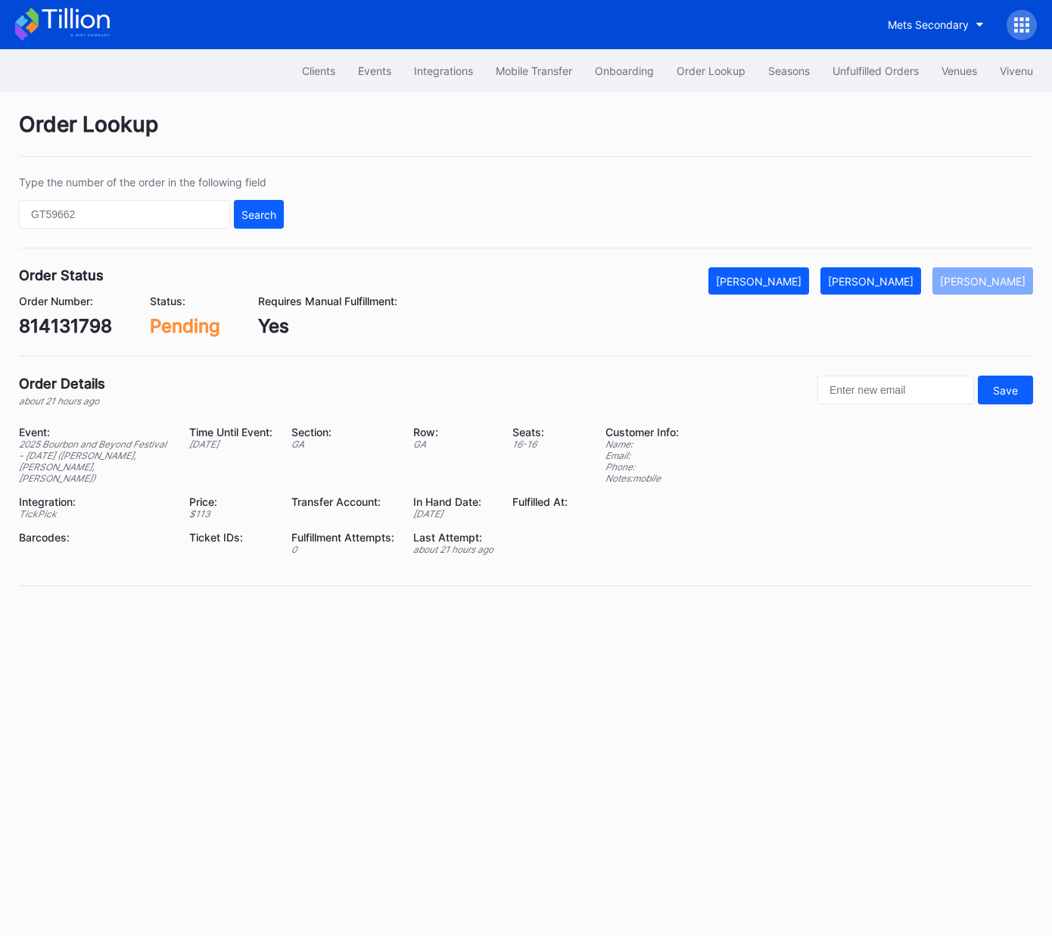
click at [76, 322] on div "814131798" at bounding box center [65, 326] width 93 height 22
copy div "814131798"
click at [889, 277] on div "Mark Fulfilled" at bounding box center [871, 281] width 86 height 13
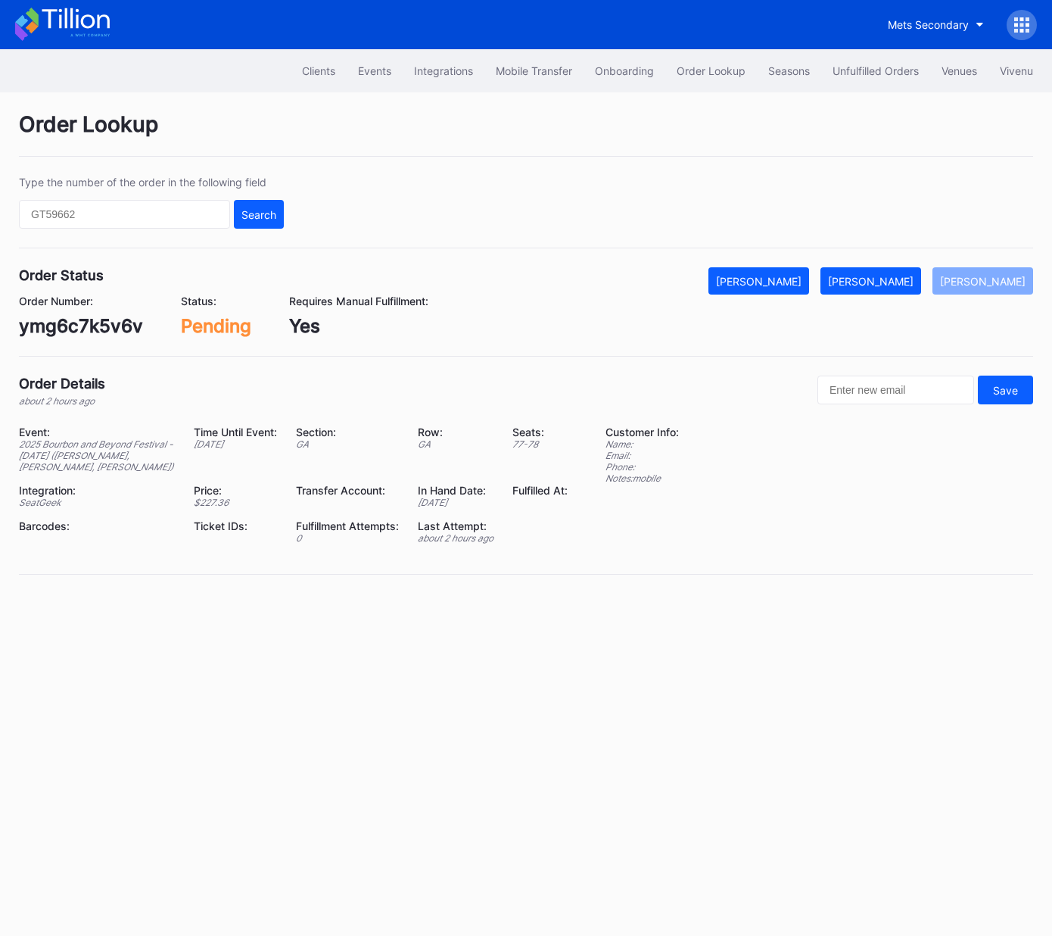
click at [97, 312] on div "Order Number: ymg6c7k5v6v" at bounding box center [81, 315] width 124 height 42
click at [90, 326] on div "ymg6c7k5v6v" at bounding box center [81, 326] width 124 height 22
click at [898, 275] on div "[PERSON_NAME]" at bounding box center [871, 281] width 86 height 13
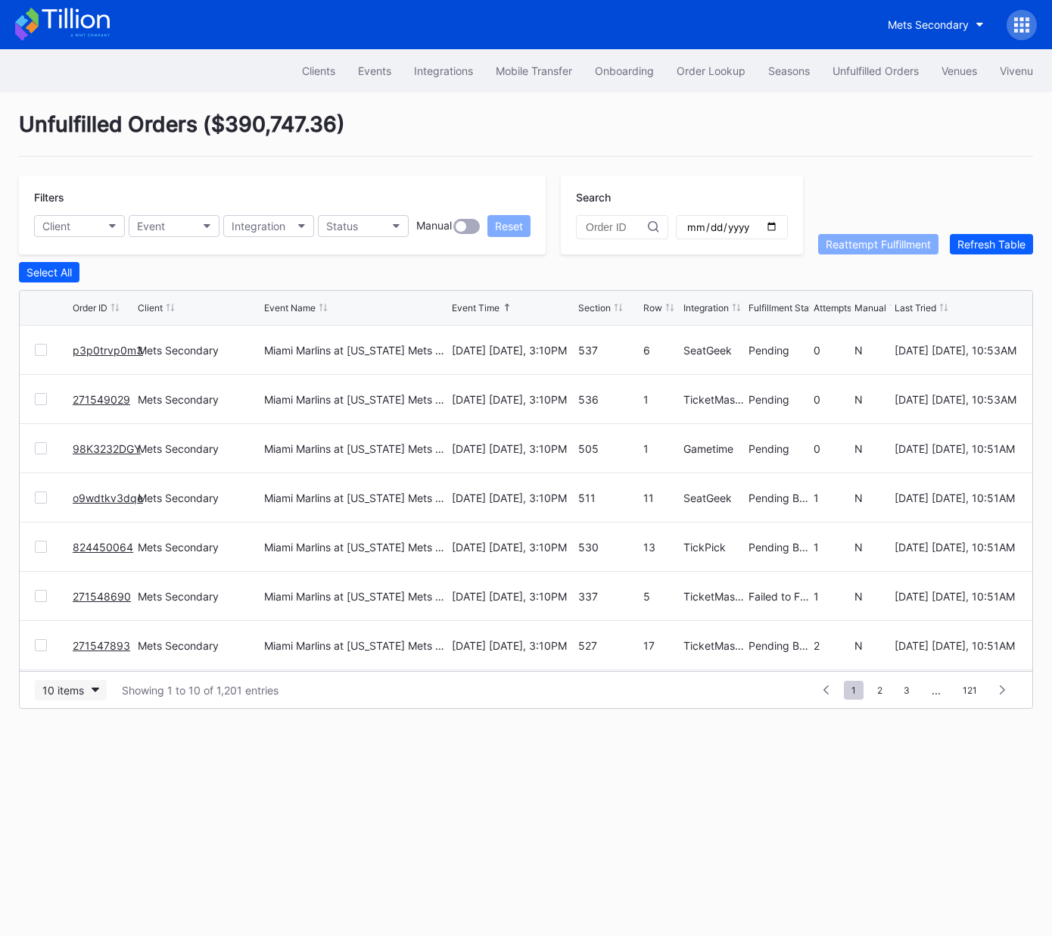
click at [71, 690] on div "10 items" at bounding box center [63, 690] width 42 height 13
drag, startPoint x: 75, startPoint y: 755, endPoint x: 90, endPoint y: 749, distance: 16.6
click at [75, 755] on div "50 items" at bounding box center [67, 754] width 43 height 13
